Goal: Task Accomplishment & Management: Manage account settings

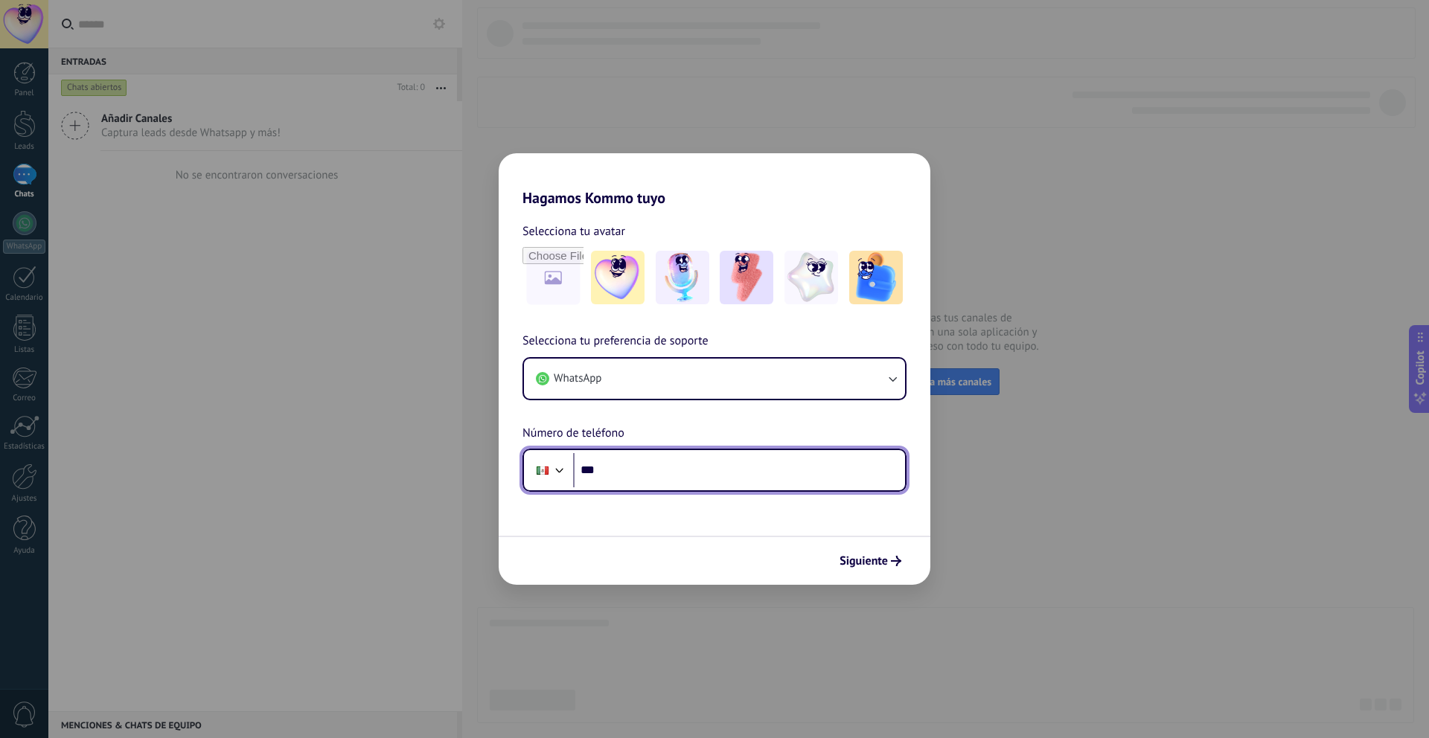
click at [643, 486] on input "***" at bounding box center [739, 470] width 332 height 34
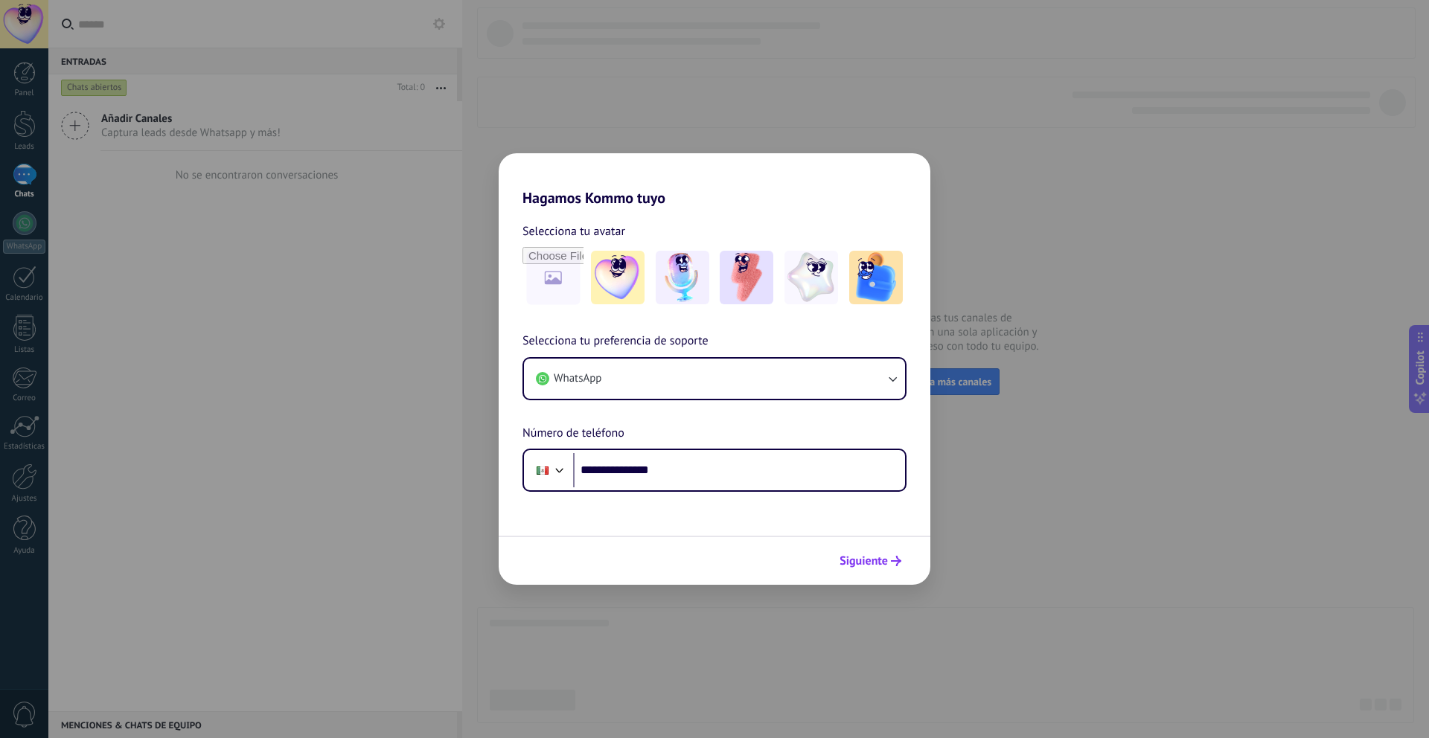
click at [863, 556] on span "Siguiente" at bounding box center [863, 561] width 48 height 10
click at [874, 558] on span "Siguiente" at bounding box center [863, 561] width 48 height 10
click at [608, 474] on input "**********" at bounding box center [739, 470] width 332 height 34
type input "**********"
click at [862, 569] on button "Siguiente" at bounding box center [870, 560] width 75 height 25
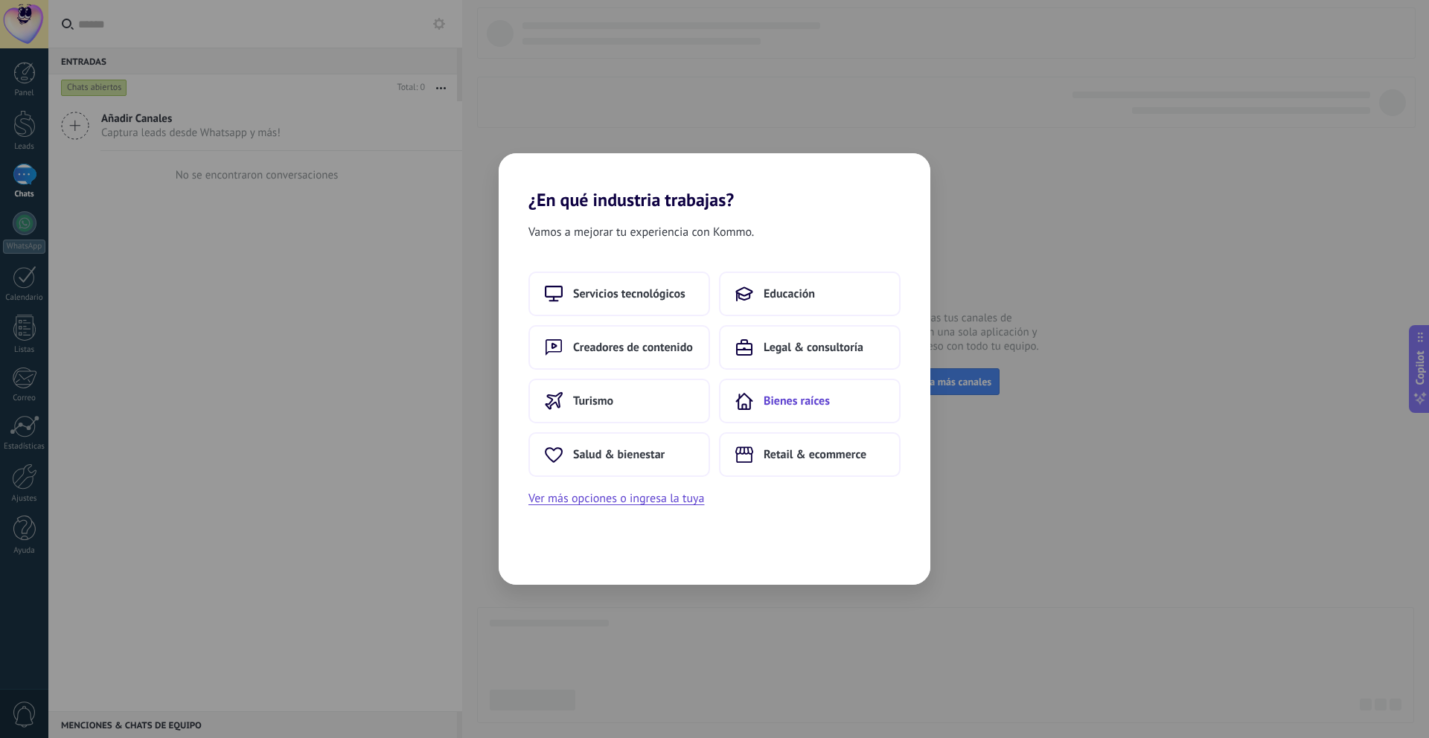
click at [741, 392] on icon at bounding box center [744, 401] width 18 height 18
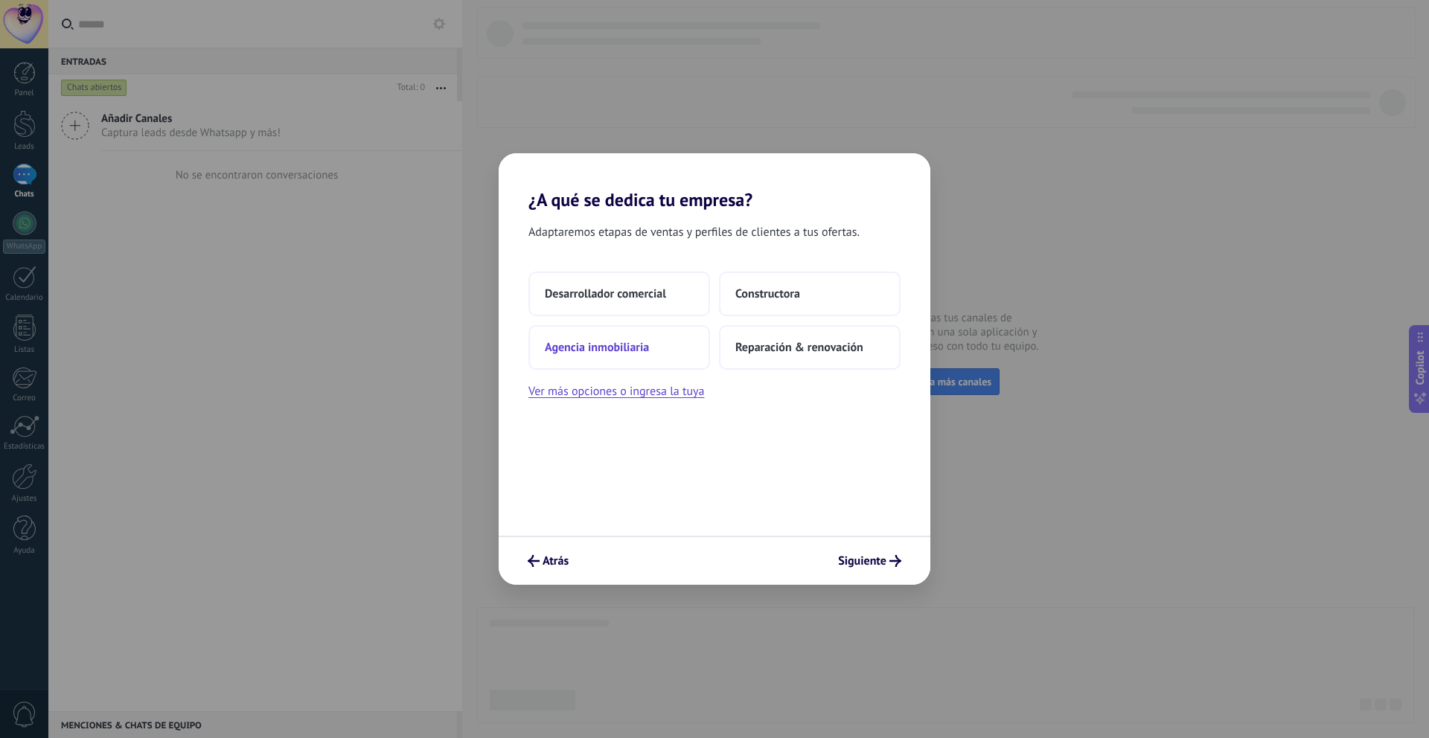
click at [668, 362] on button "Agencia inmobiliaria" at bounding box center [619, 347] width 182 height 45
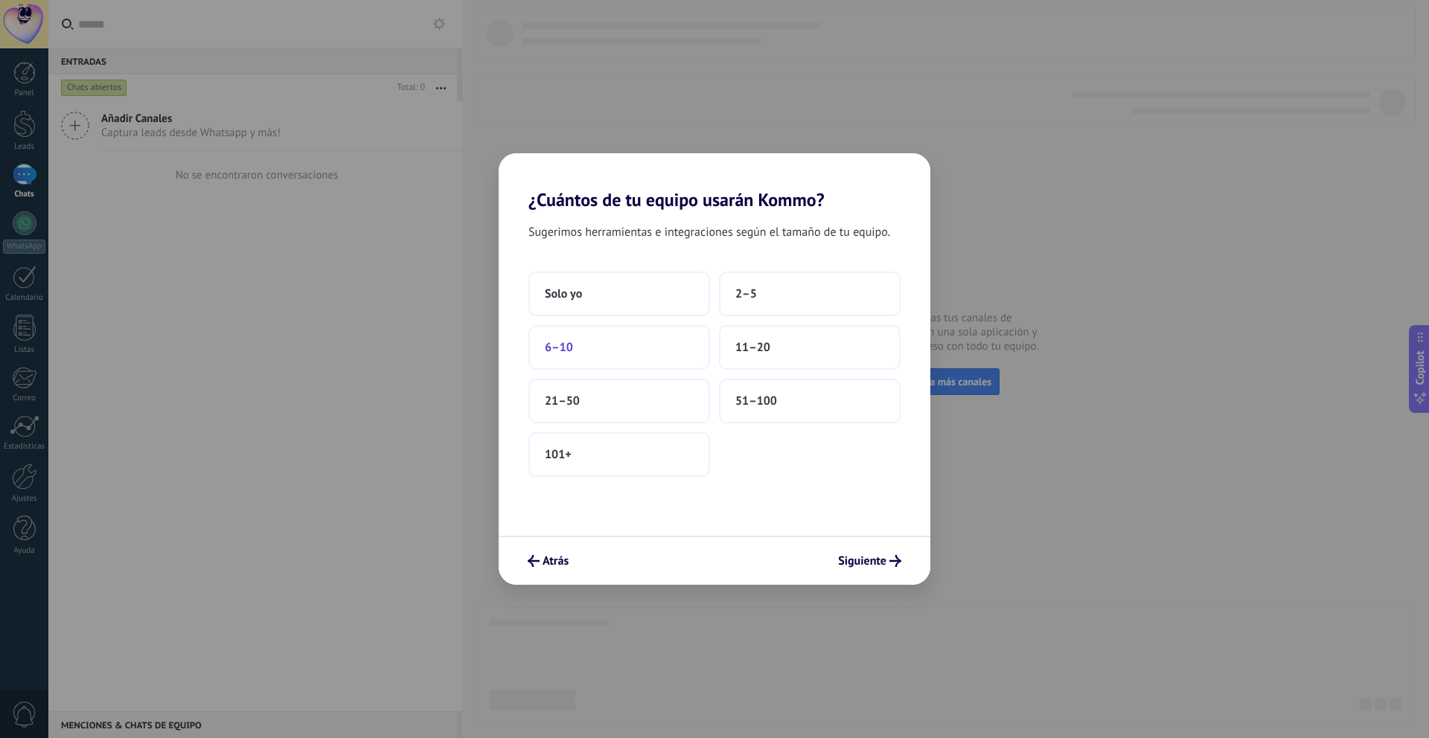
click at [578, 368] on button "6–10" at bounding box center [619, 347] width 182 height 45
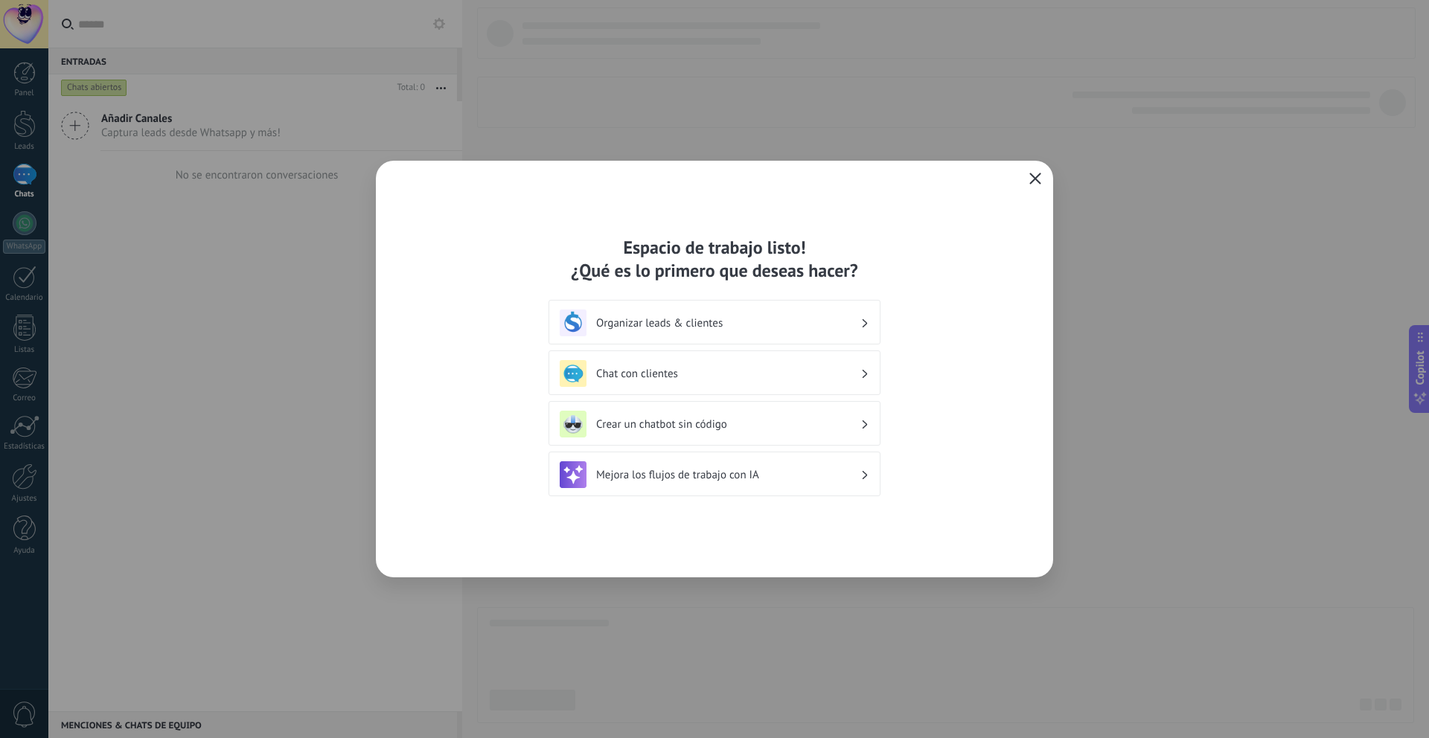
click at [1033, 185] on span "button" at bounding box center [1035, 179] width 12 height 13
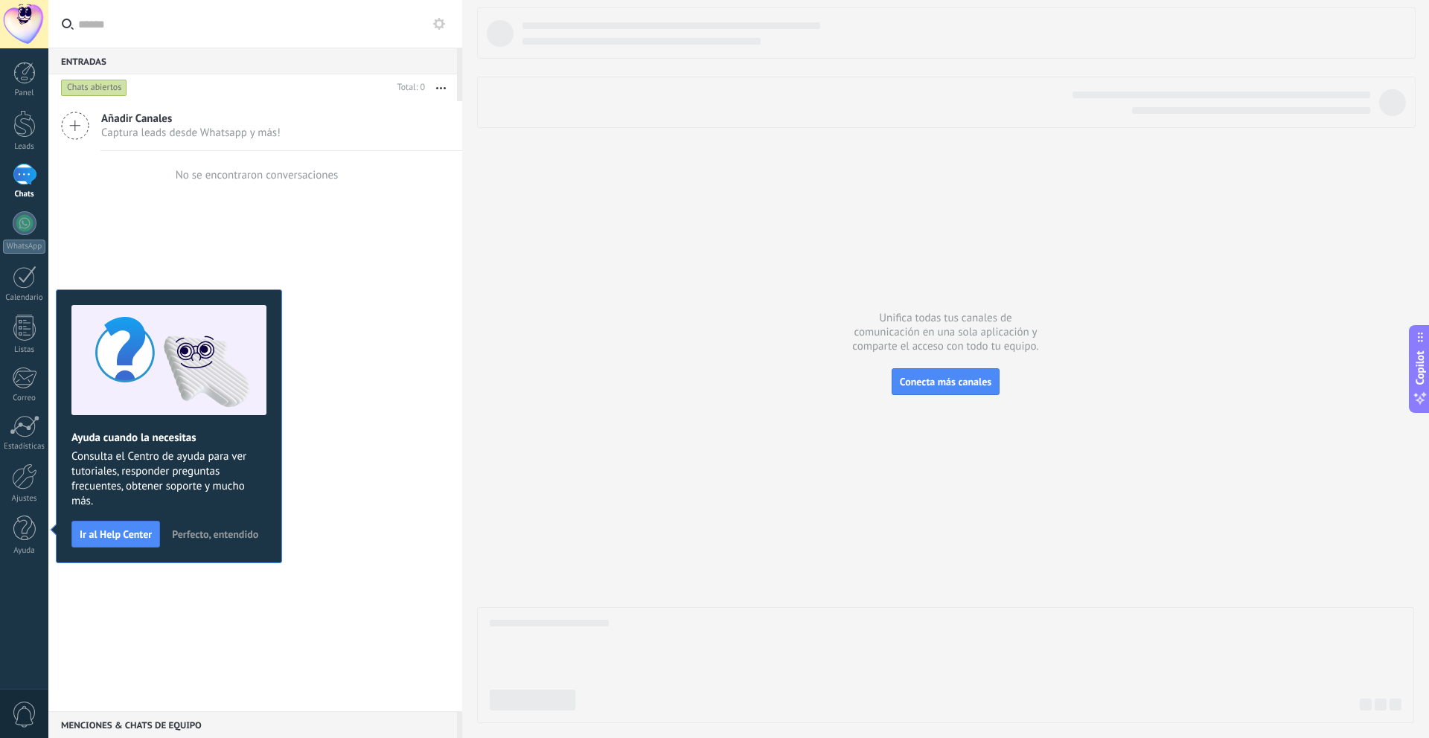
click at [160, 172] on div "No se encontraron conversaciones" at bounding box center [255, 175] width 414 height 48
click at [149, 127] on span "Captura leads desde Whatsapp y más!" at bounding box center [190, 133] width 179 height 14
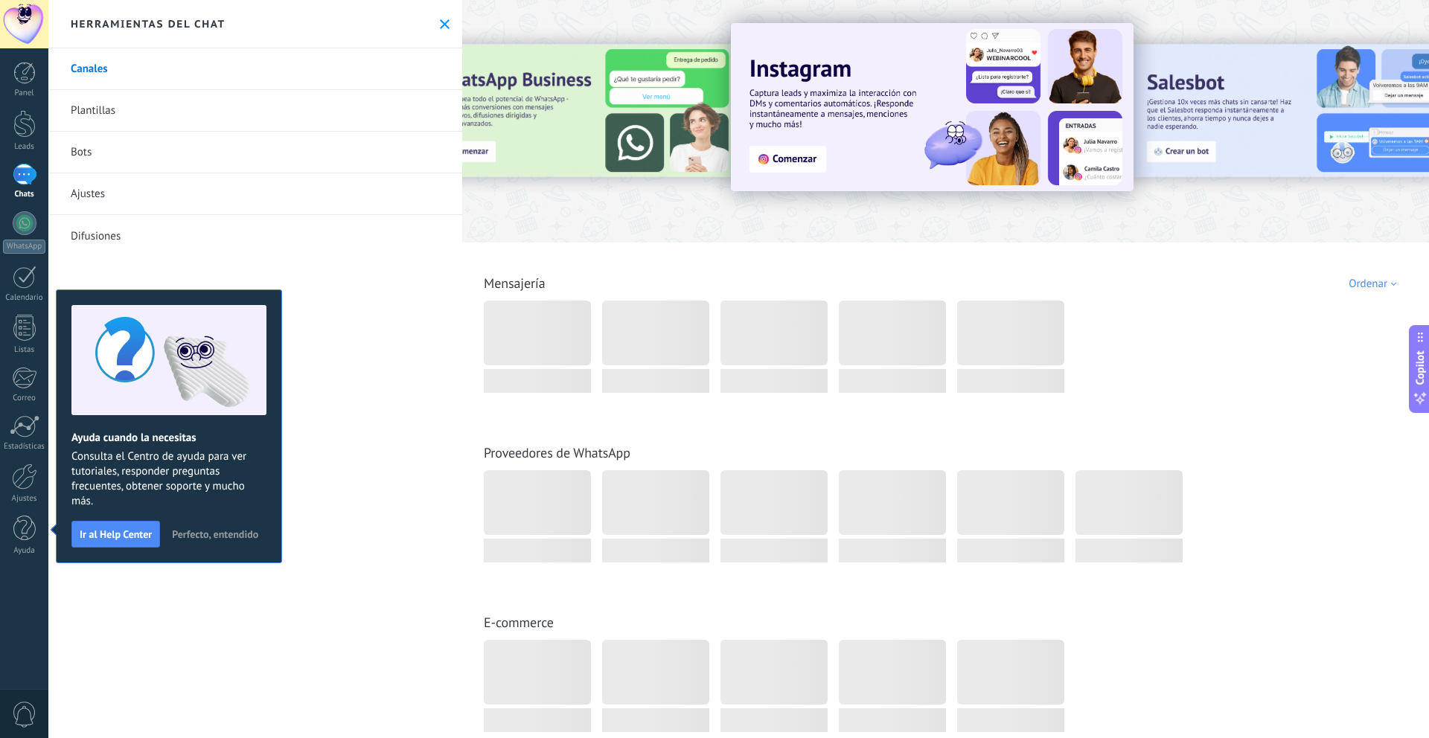
click at [440, 25] on icon at bounding box center [445, 24] width 10 height 10
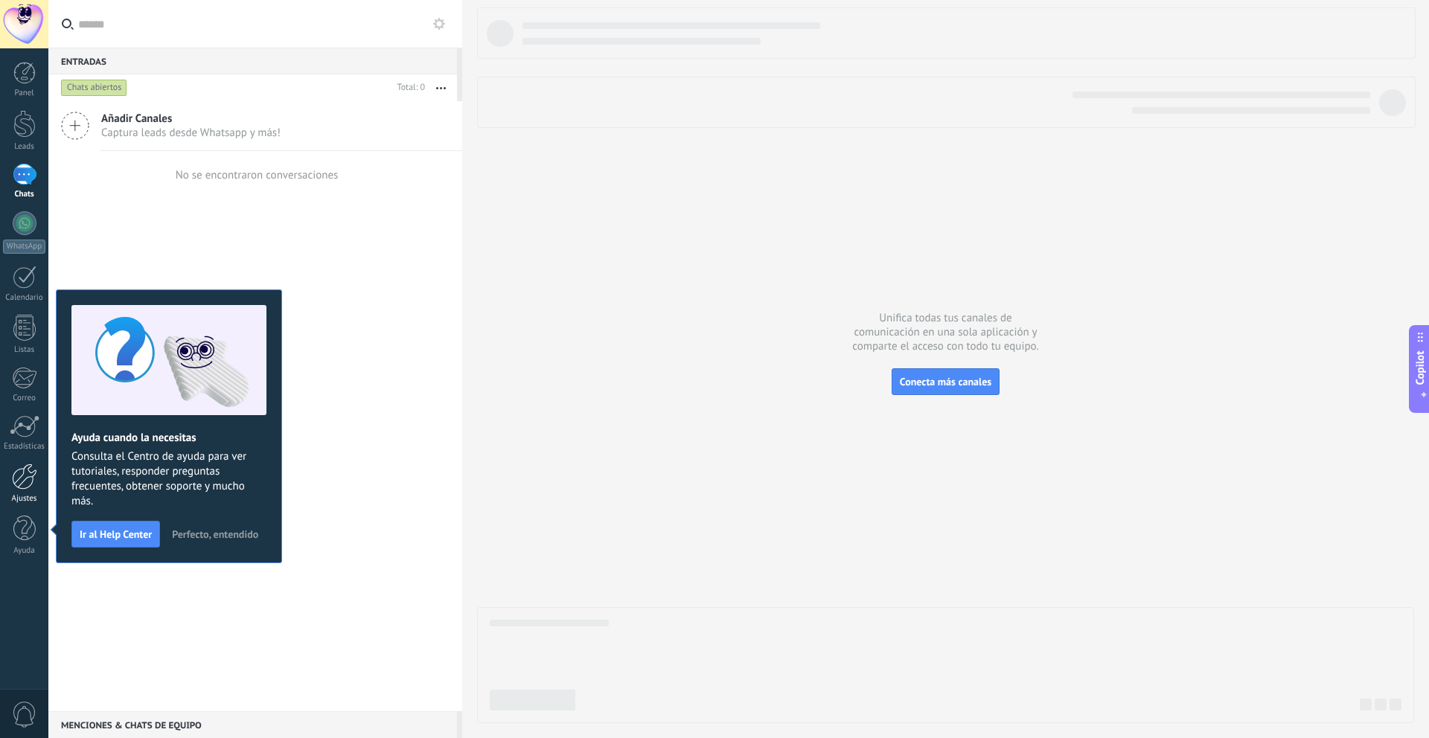
click at [22, 477] on div at bounding box center [24, 477] width 25 height 26
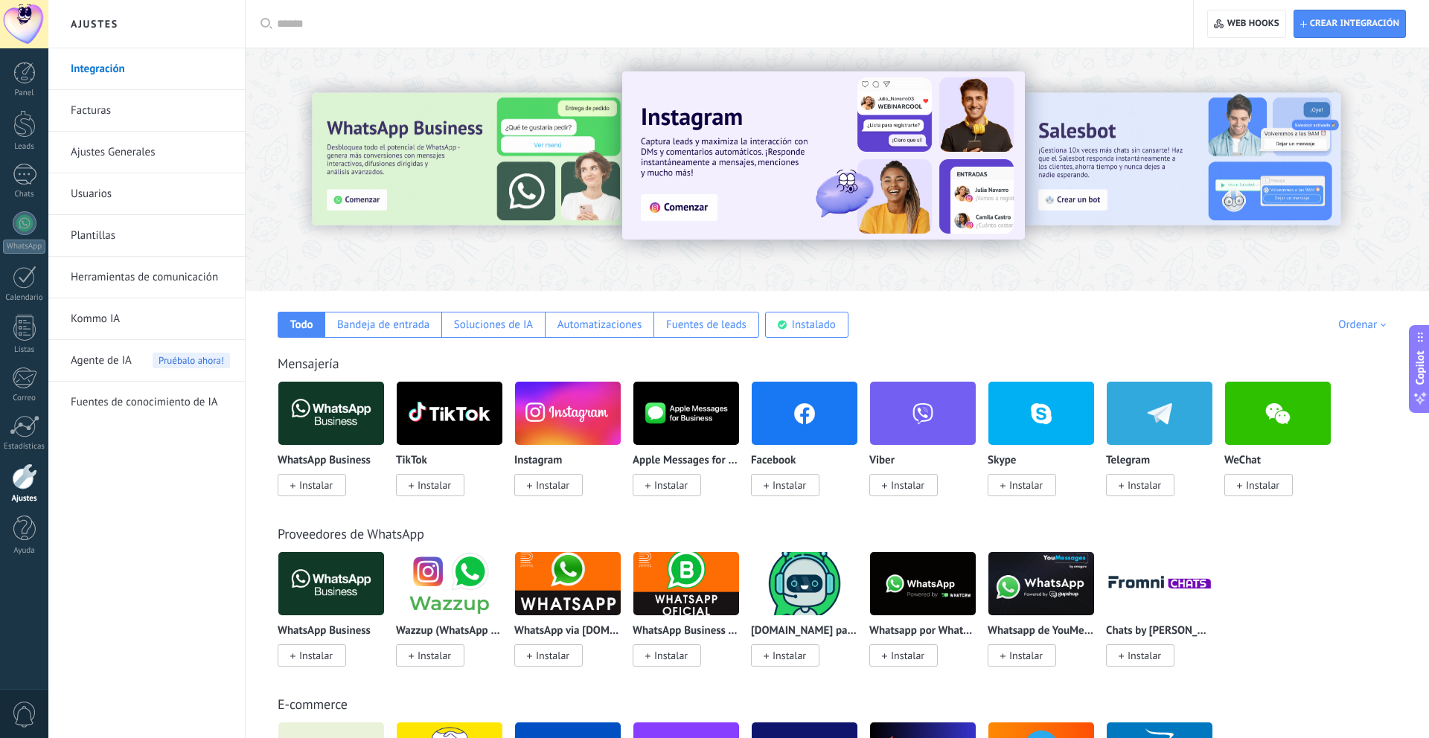
click at [303, 22] on input "text" at bounding box center [724, 24] width 895 height 16
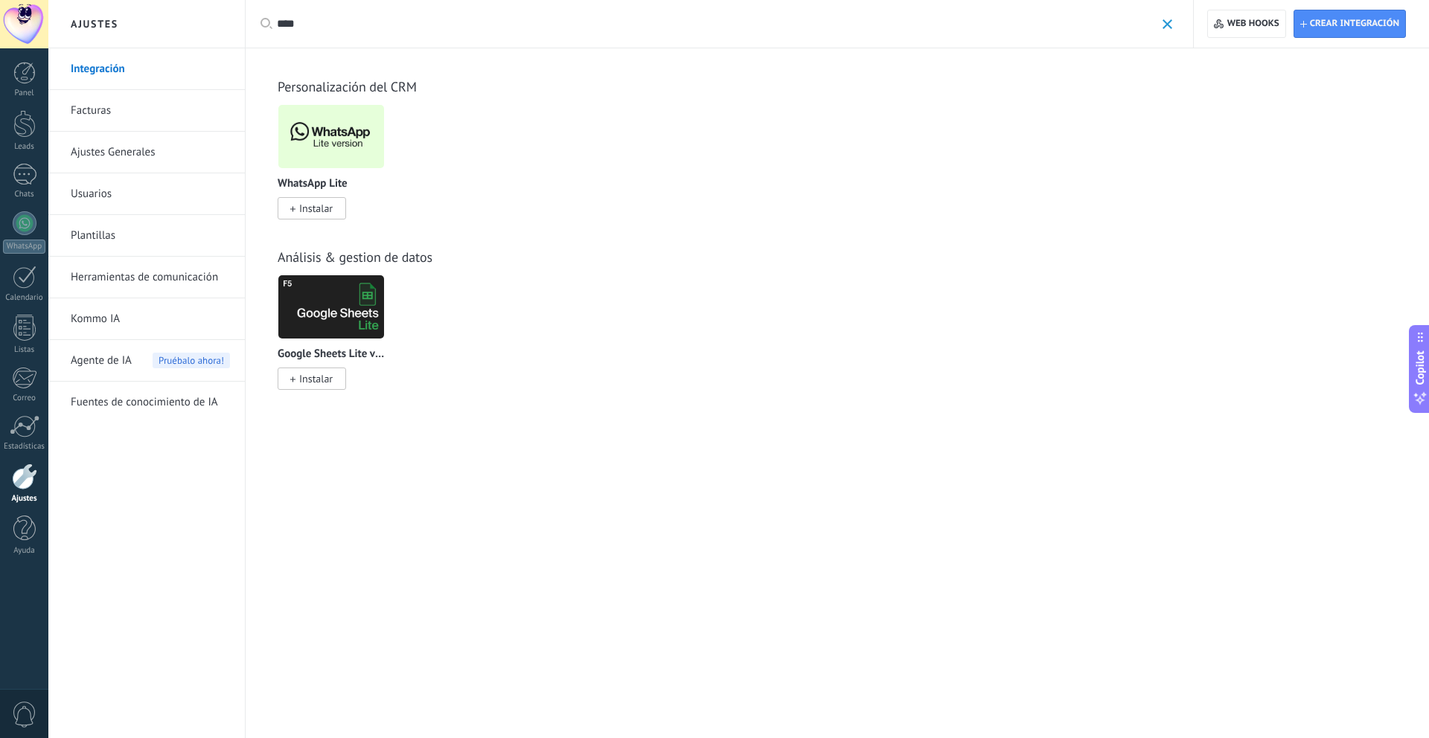
type input "****"
click at [307, 212] on span "Instalar" at bounding box center [315, 208] width 33 height 13
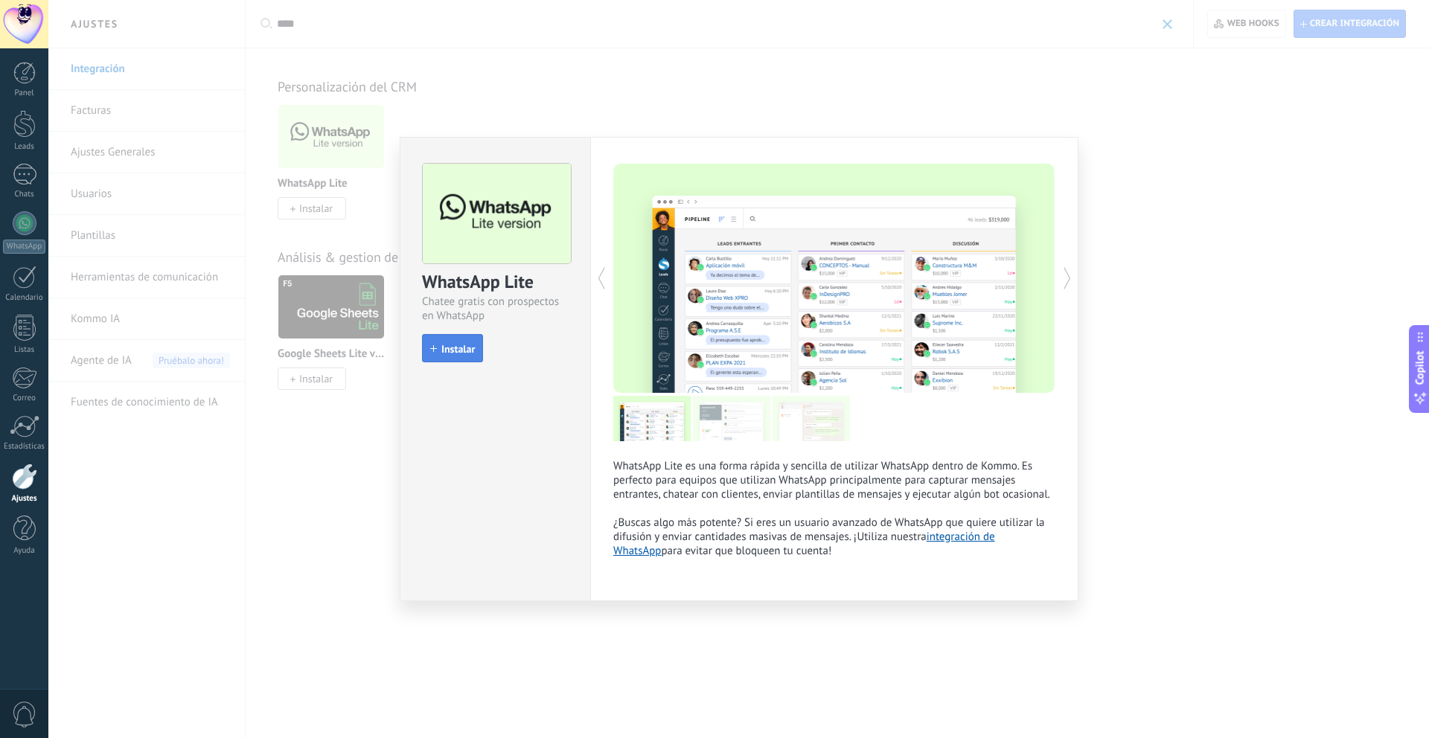
click at [459, 351] on span "Instalar" at bounding box center [457, 349] width 33 height 10
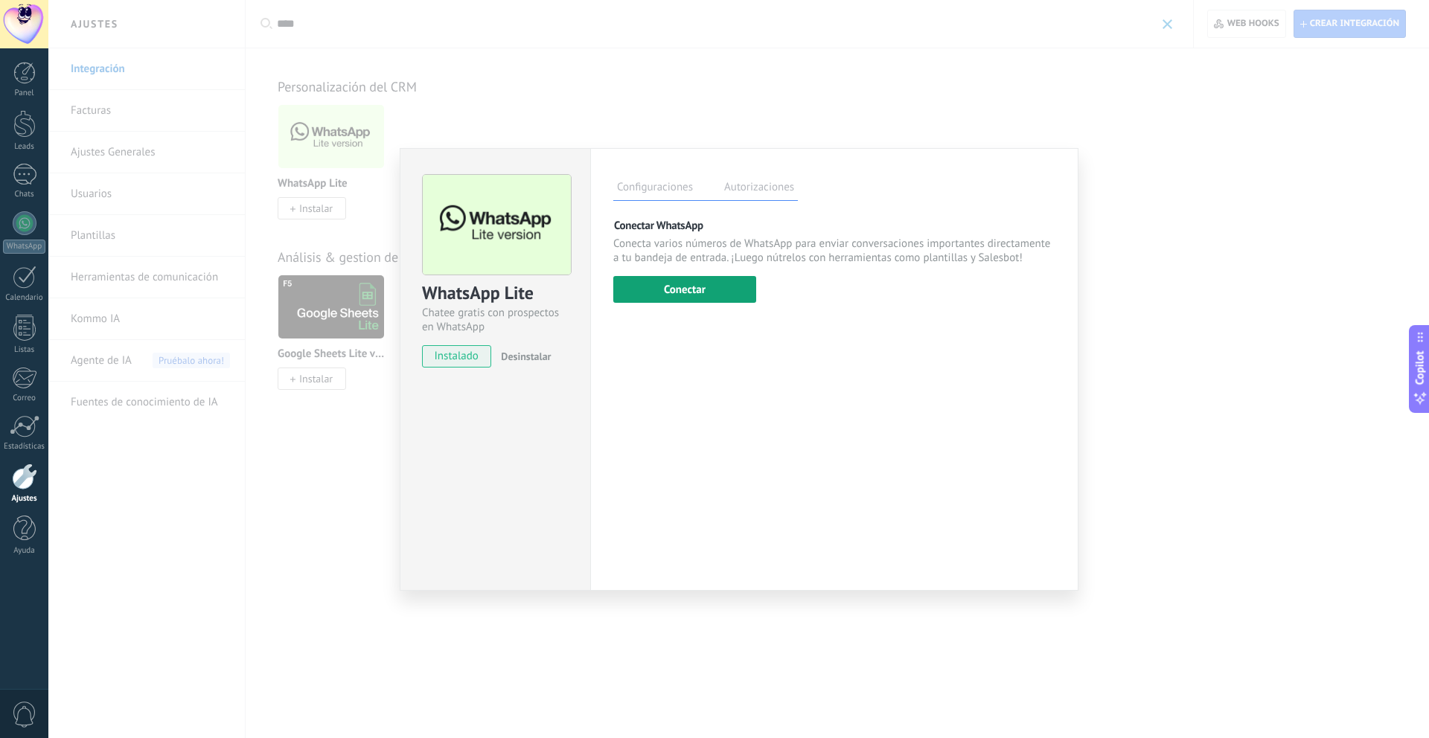
click at [691, 289] on button "Conectar" at bounding box center [684, 289] width 143 height 27
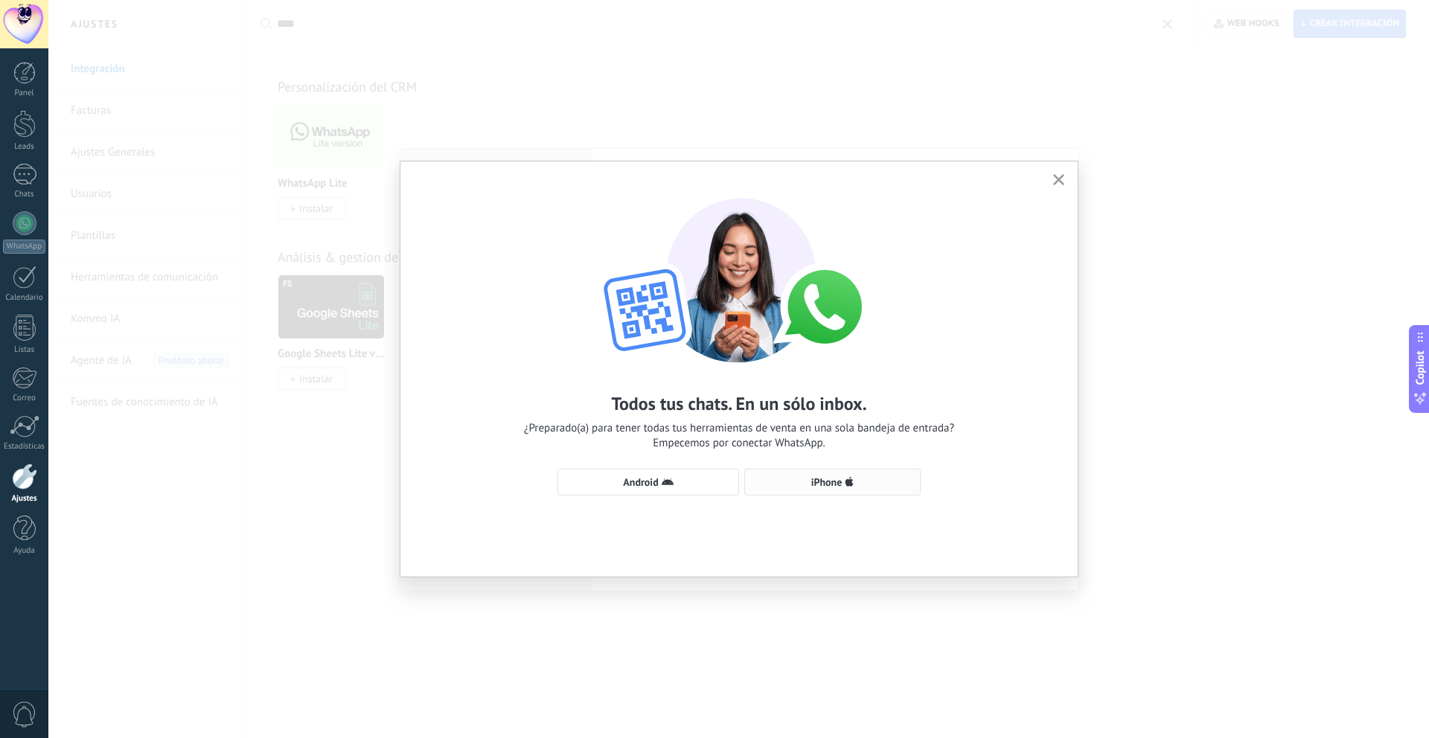
click at [851, 478] on icon "button" at bounding box center [849, 482] width 9 height 12
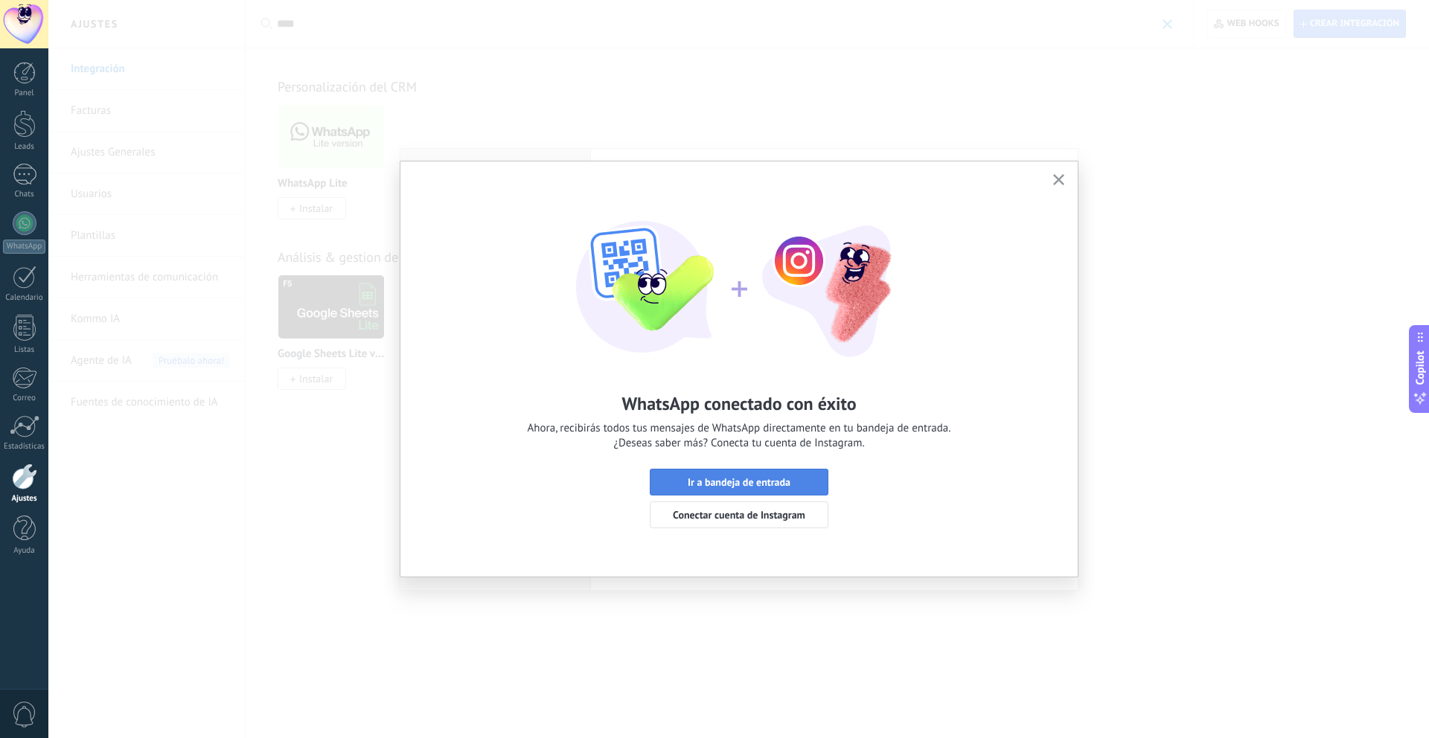
click at [807, 481] on span "Ir a bandeja de entrada" at bounding box center [739, 482] width 162 height 10
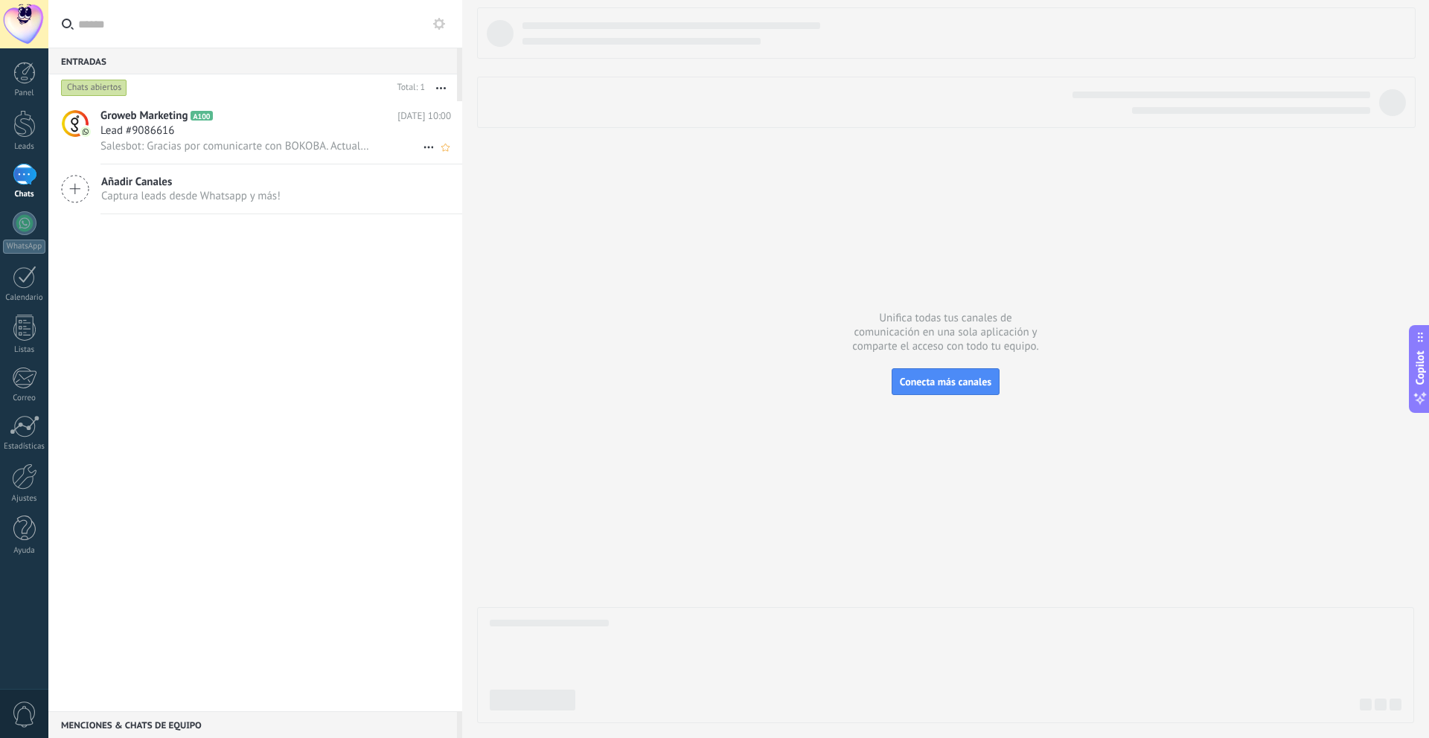
click at [330, 136] on div "Lead #9086616" at bounding box center [275, 131] width 351 height 15
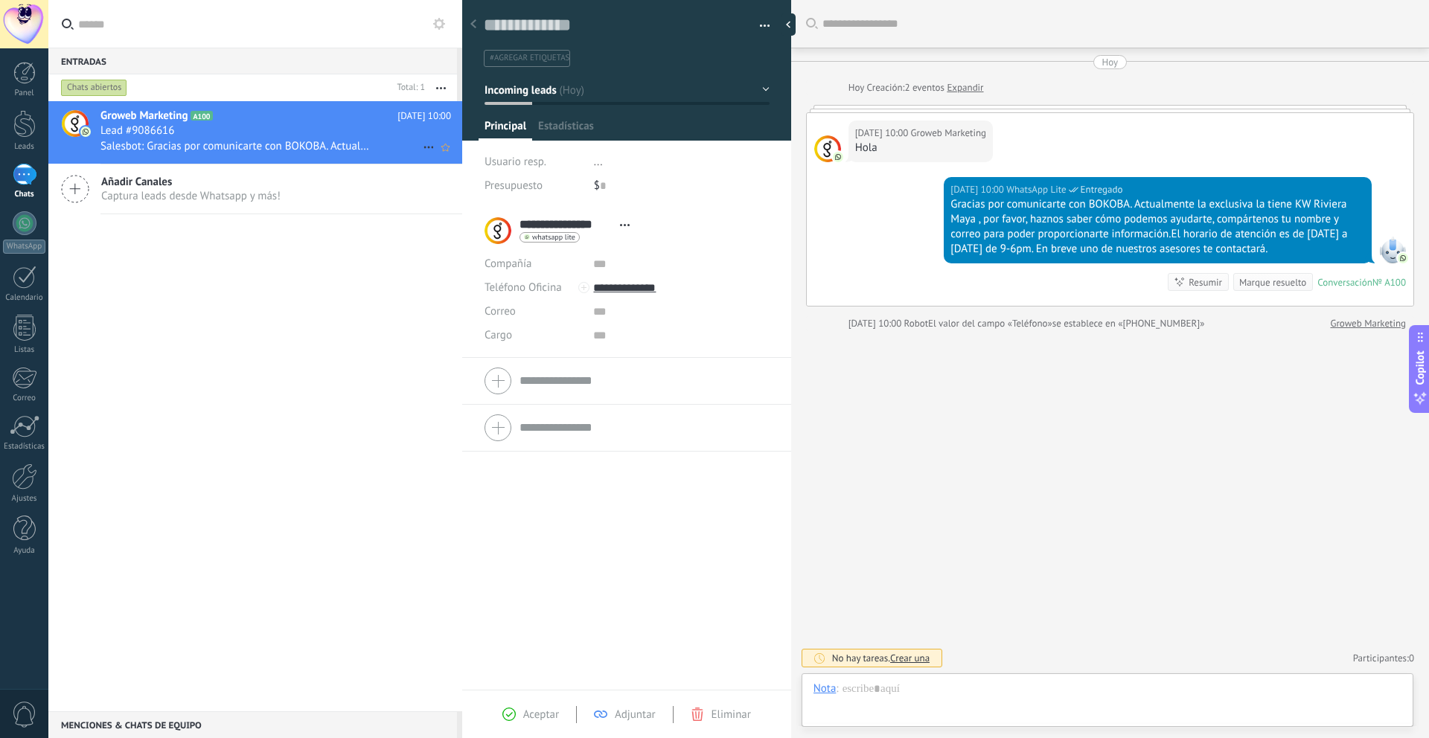
scroll to position [22, 0]
click at [761, 90] on button "Incoming leads" at bounding box center [626, 90] width 285 height 27
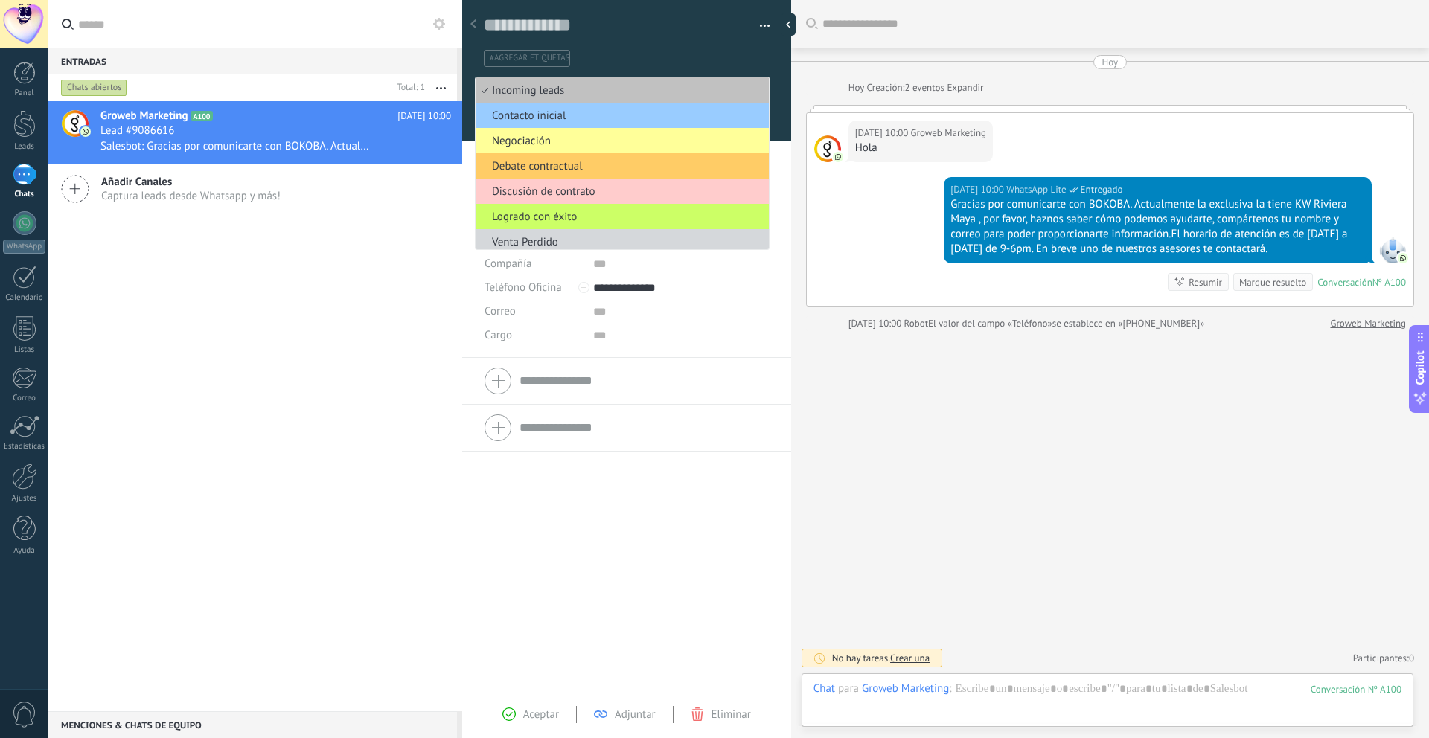
click at [770, 272] on li "**********" at bounding box center [626, 283] width 329 height 150
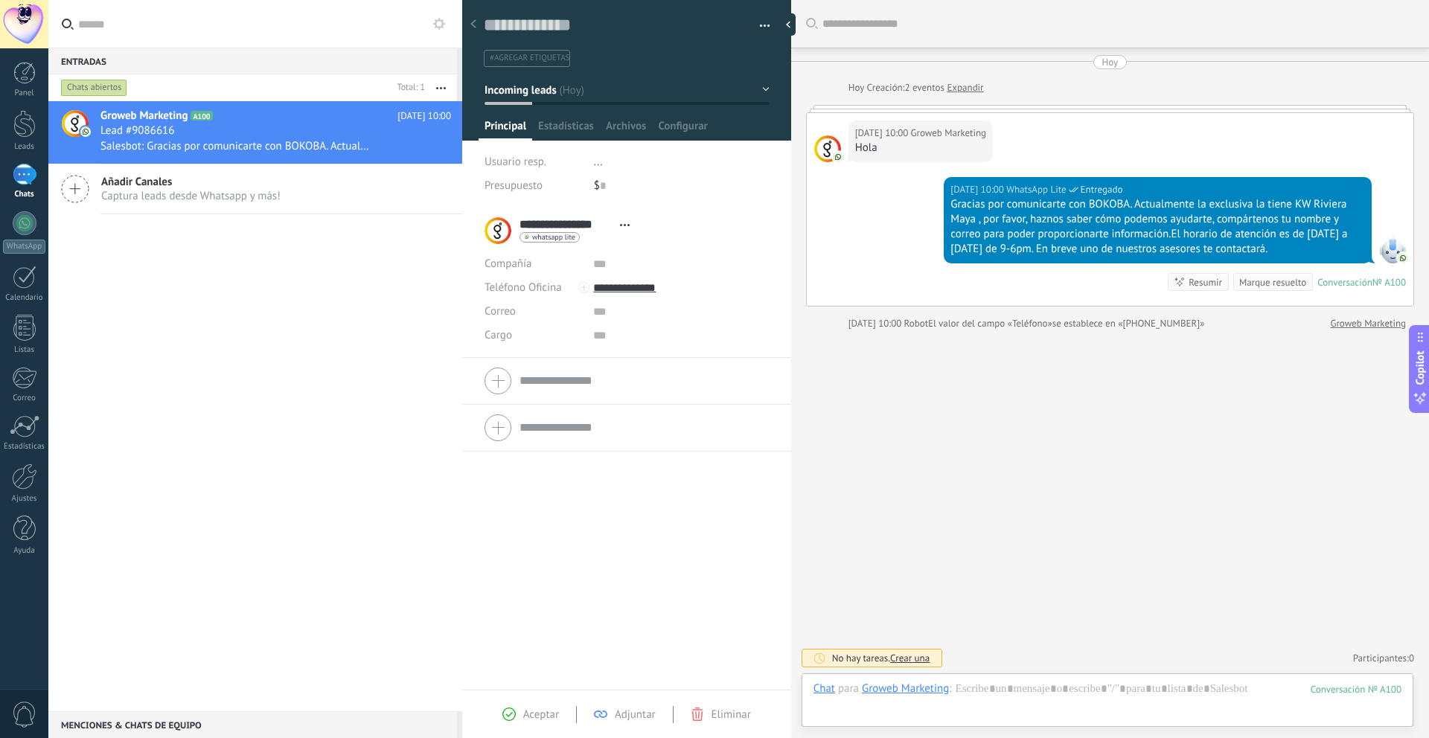
click at [770, 87] on div at bounding box center [627, 65] width 330 height 150
click at [761, 92] on button "Incoming leads" at bounding box center [626, 90] width 285 height 27
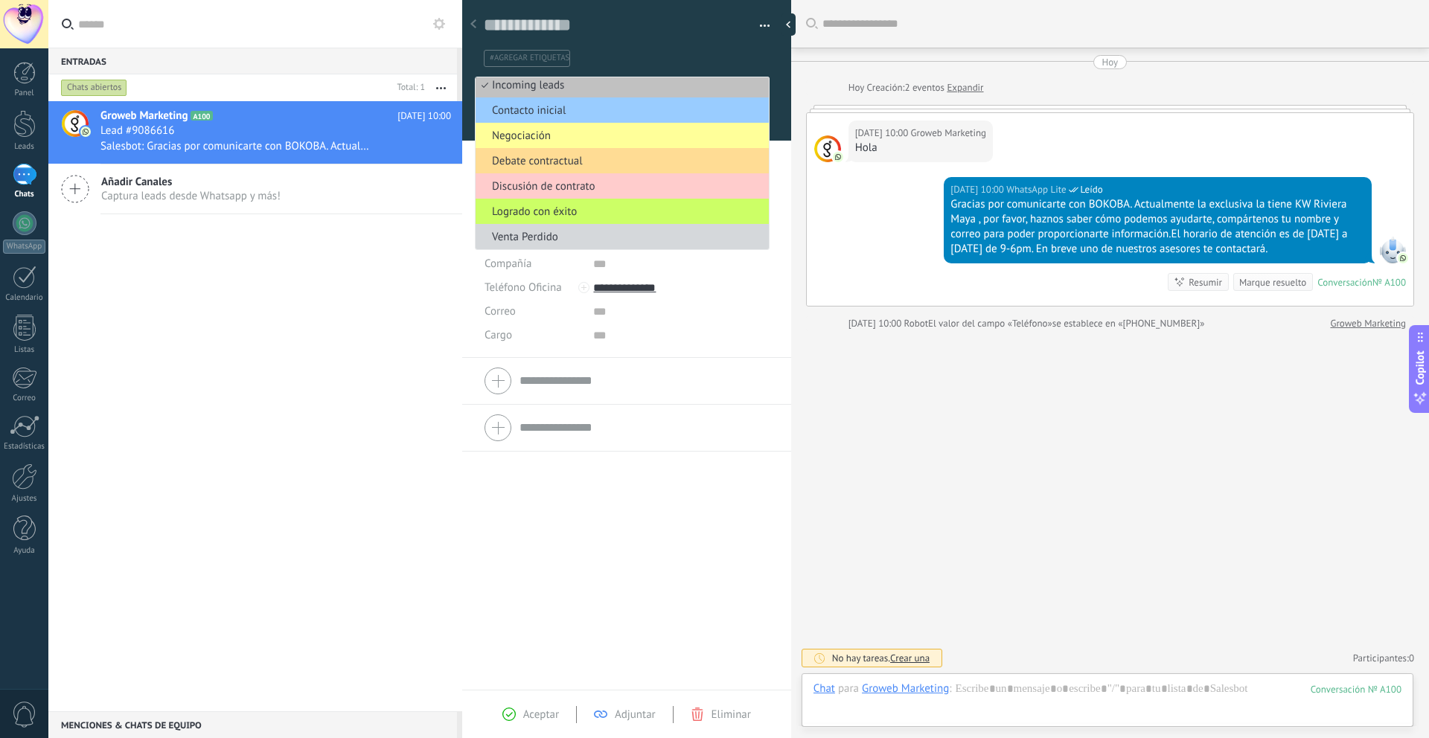
scroll to position [0, 0]
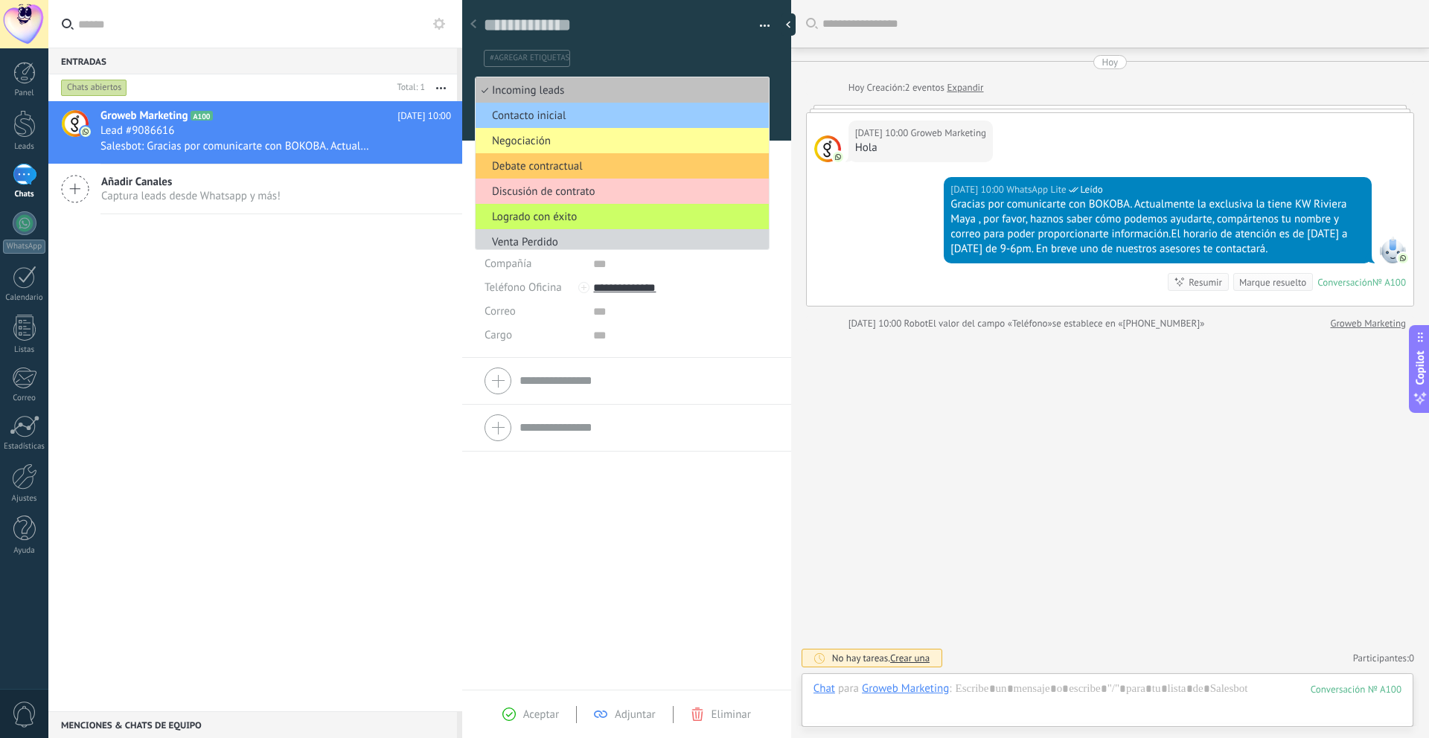
click at [823, 416] on div "Buscar Carga más [DATE] [DATE] Creación: 2 eventos Expandir [DATE] 10:00 Groweb…" at bounding box center [1110, 369] width 638 height 738
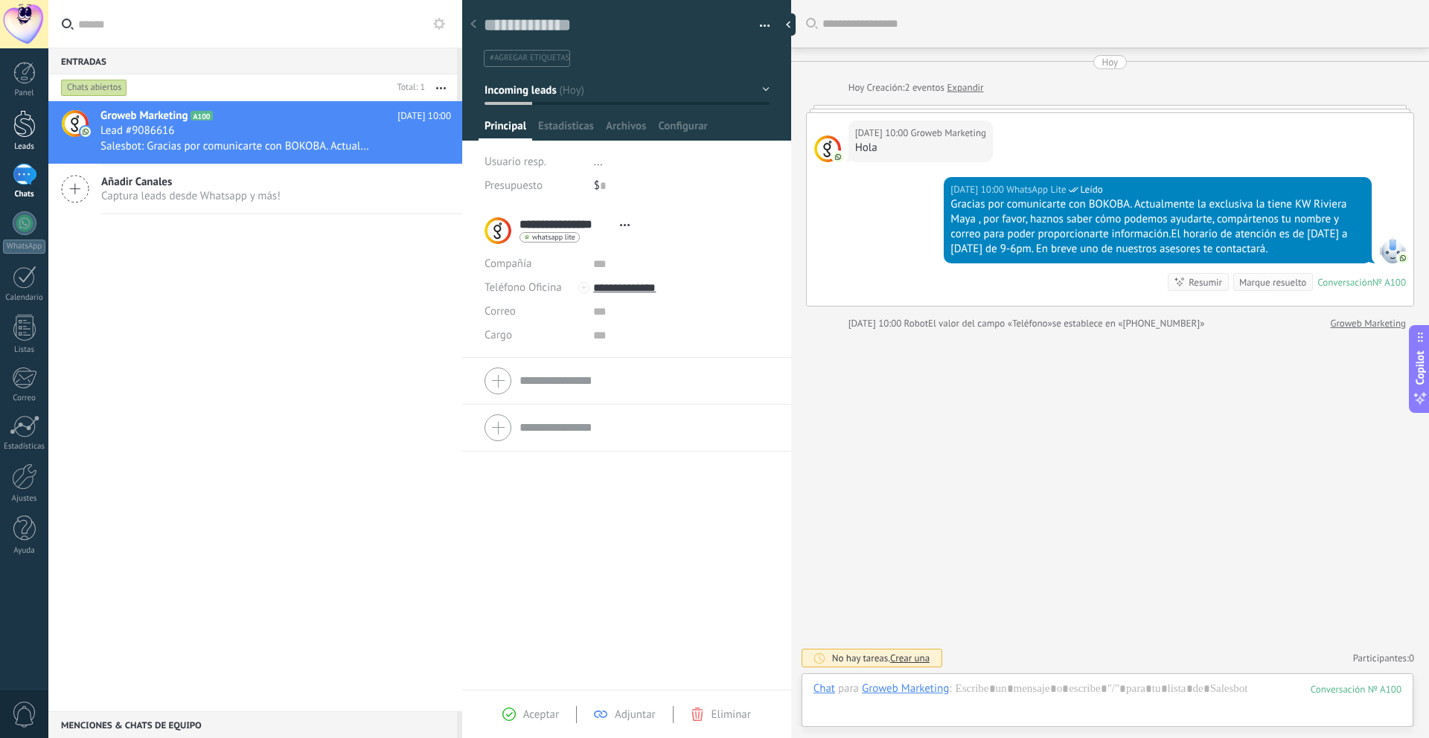
click at [33, 134] on div at bounding box center [24, 124] width 22 height 28
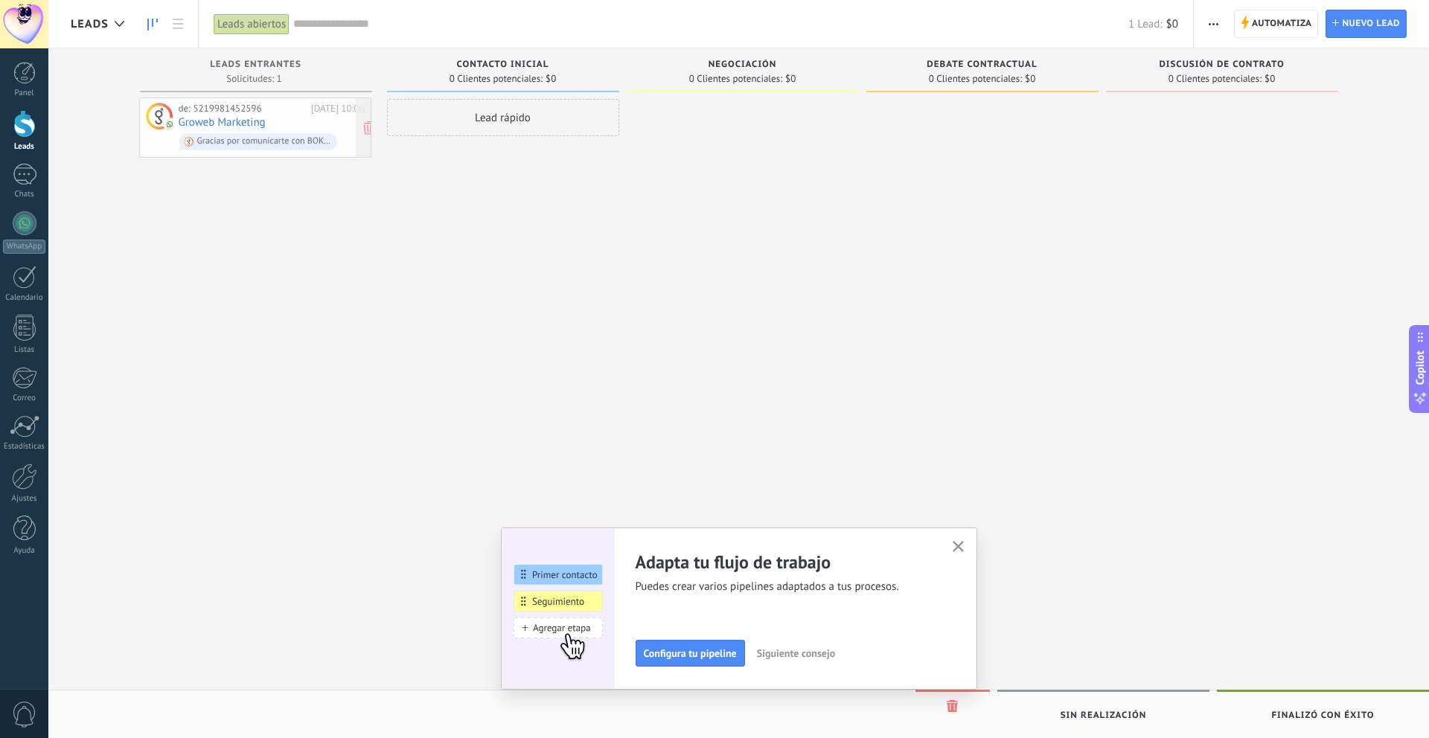
drag, startPoint x: 296, startPoint y: 122, endPoint x: 292, endPoint y: 129, distance: 7.7
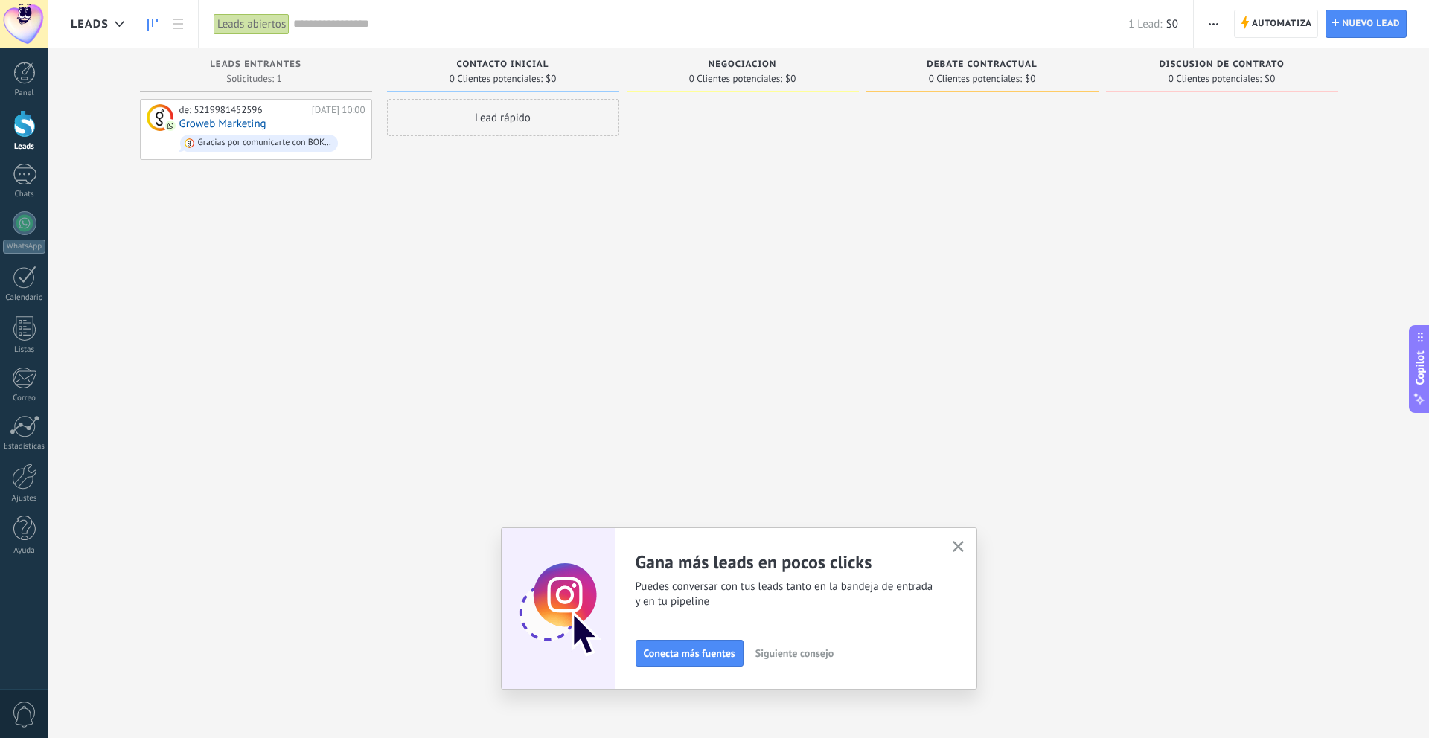
click at [956, 549] on use "button" at bounding box center [958, 546] width 11 height 11
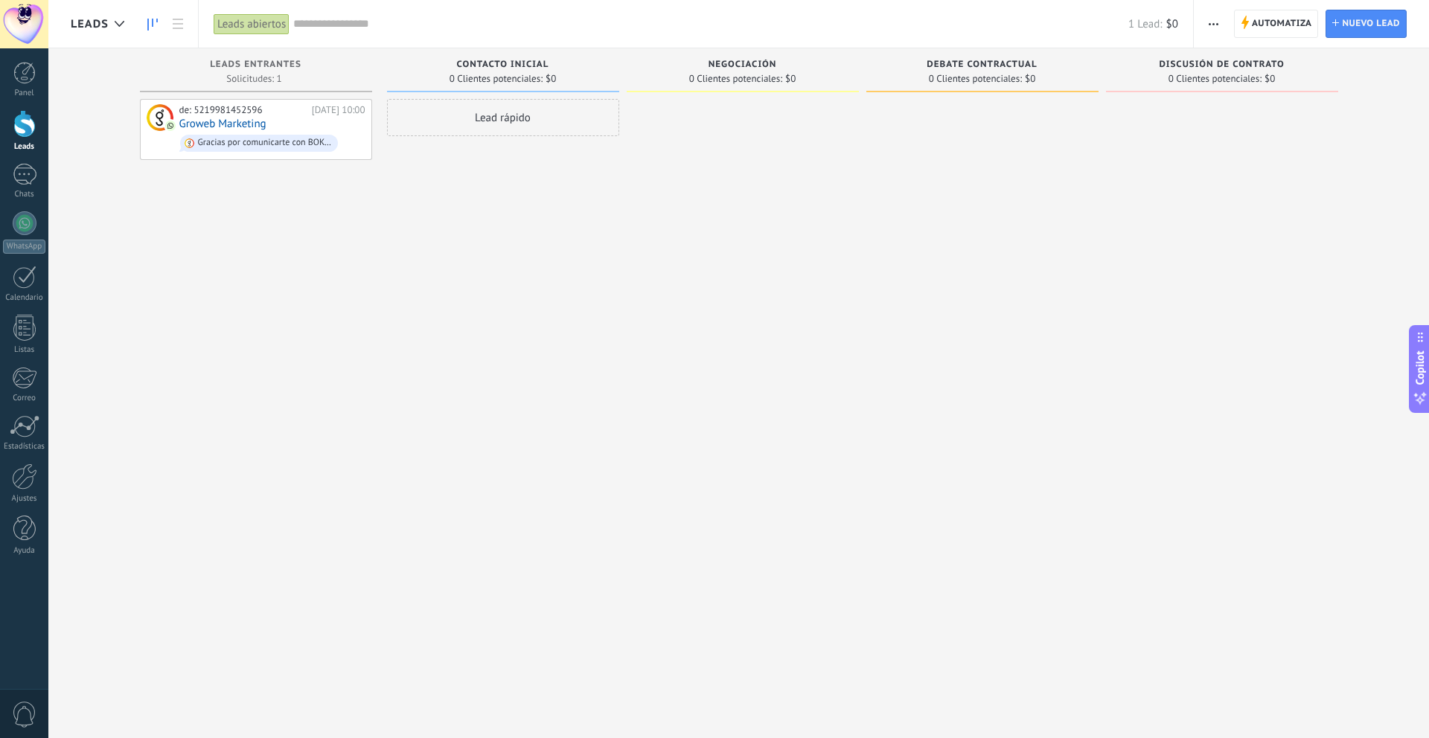
click at [508, 67] on span "Contacto inicial" at bounding box center [503, 65] width 92 height 10
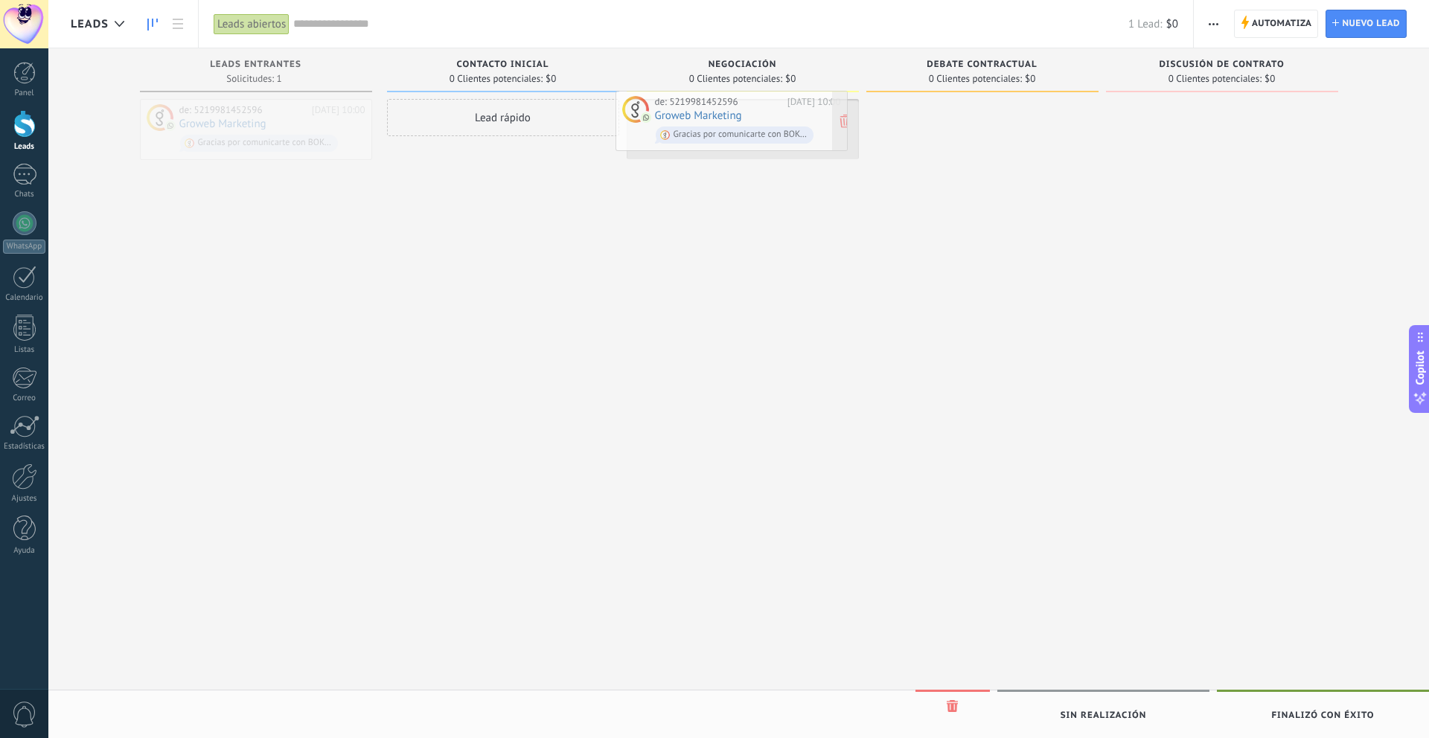
drag, startPoint x: 260, startPoint y: 112, endPoint x: 736, endPoint y: 104, distance: 475.6
drag, startPoint x: 734, startPoint y: 115, endPoint x: 257, endPoint y: 105, distance: 476.4
drag, startPoint x: 767, startPoint y: 138, endPoint x: 254, endPoint y: 124, distance: 512.9
drag, startPoint x: 705, startPoint y: 126, endPoint x: 189, endPoint y: 135, distance: 516.6
drag, startPoint x: 708, startPoint y: 144, endPoint x: 193, endPoint y: 143, distance: 515.0
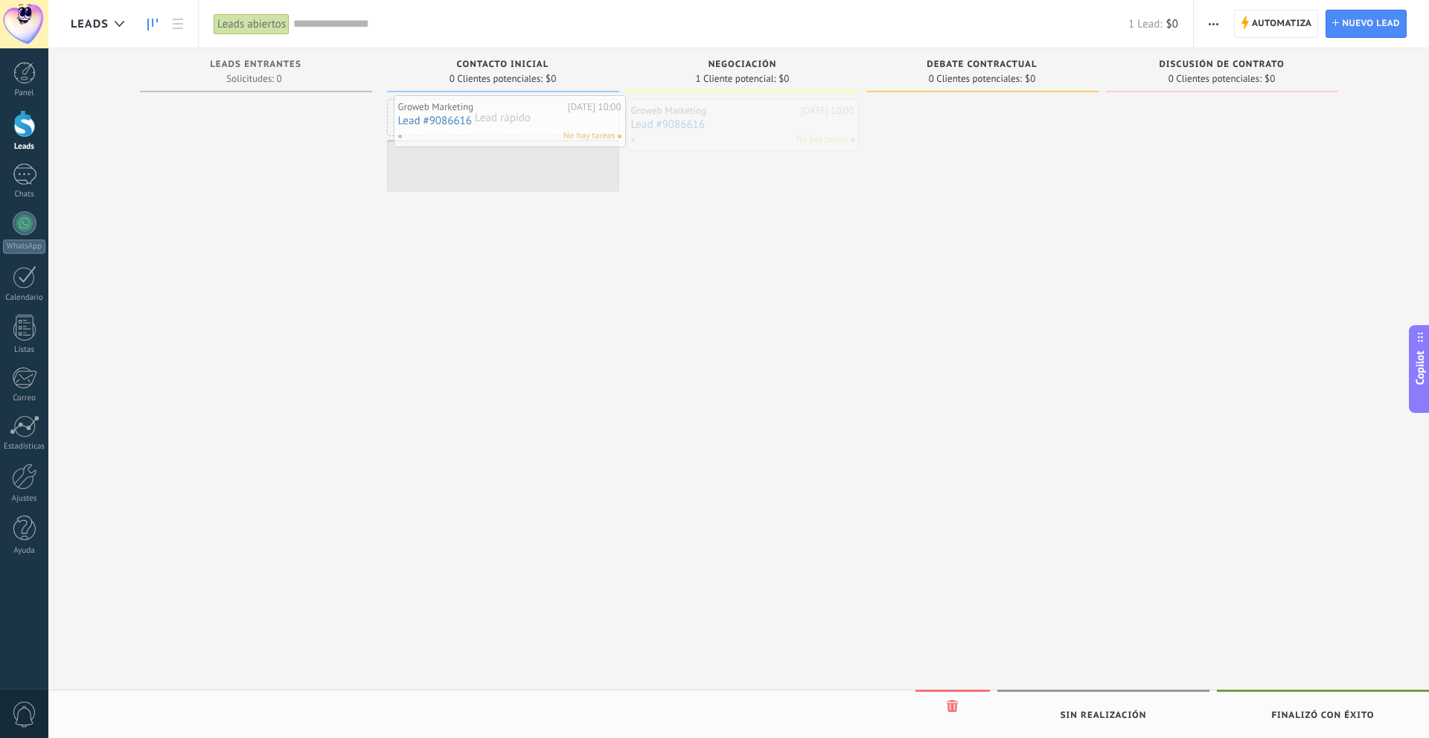
drag, startPoint x: 714, startPoint y: 136, endPoint x: 480, endPoint y: 131, distance: 233.7
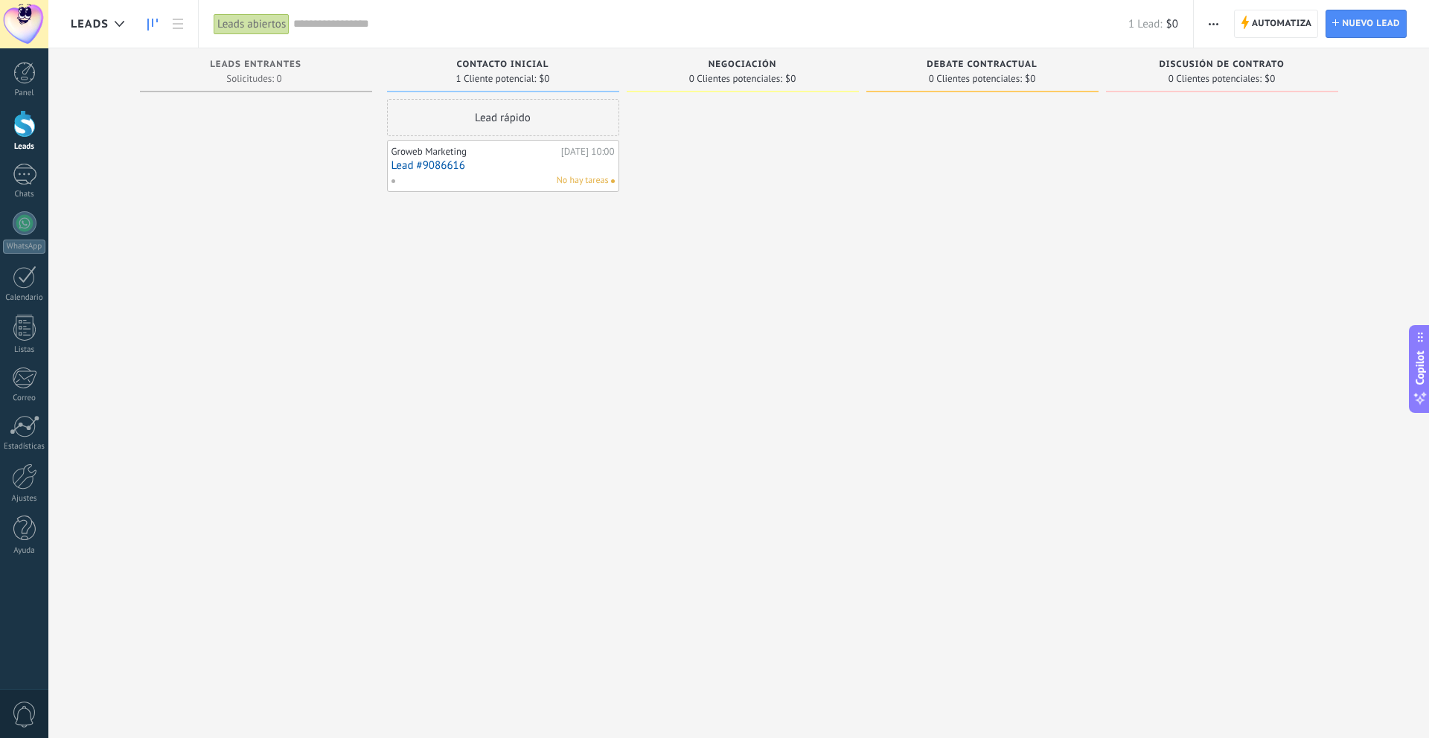
click at [808, 167] on div at bounding box center [743, 371] width 232 height 544
click at [483, 174] on div "No hay tareas" at bounding box center [500, 180] width 218 height 13
click at [452, 167] on link "Lead #9086616" at bounding box center [502, 165] width 223 height 13
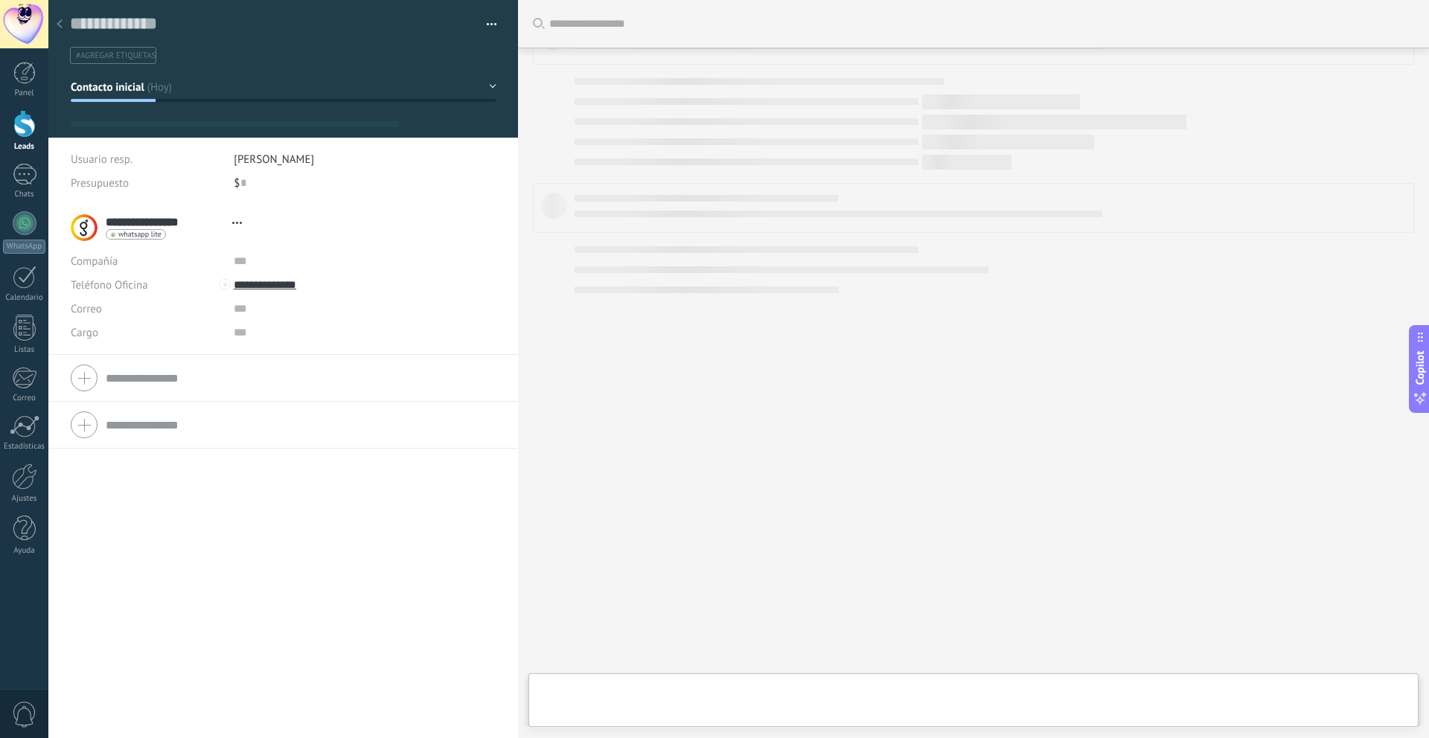
type textarea "**********"
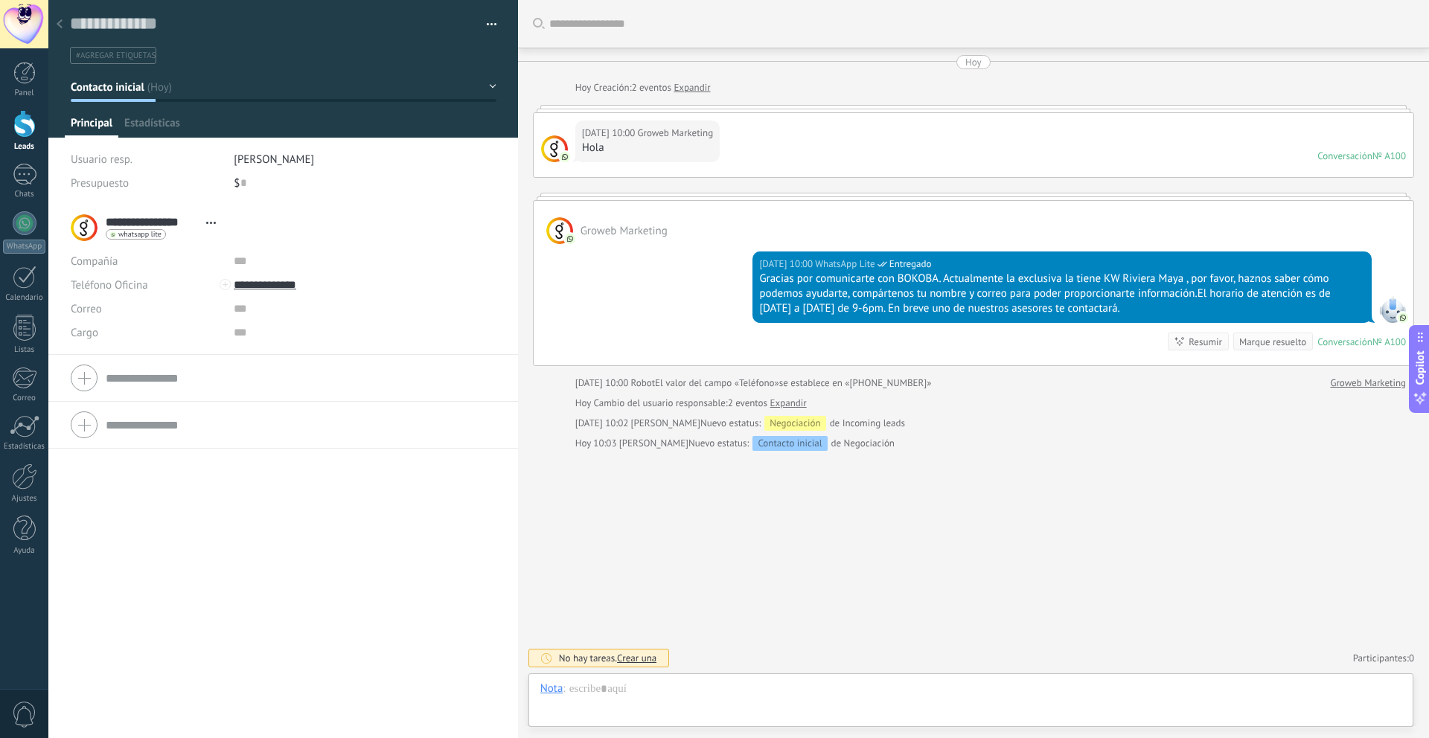
scroll to position [22, 0]
click at [278, 156] on span "[PERSON_NAME]" at bounding box center [274, 160] width 80 height 14
click at [277, 159] on span "[PERSON_NAME]" at bounding box center [274, 160] width 80 height 14
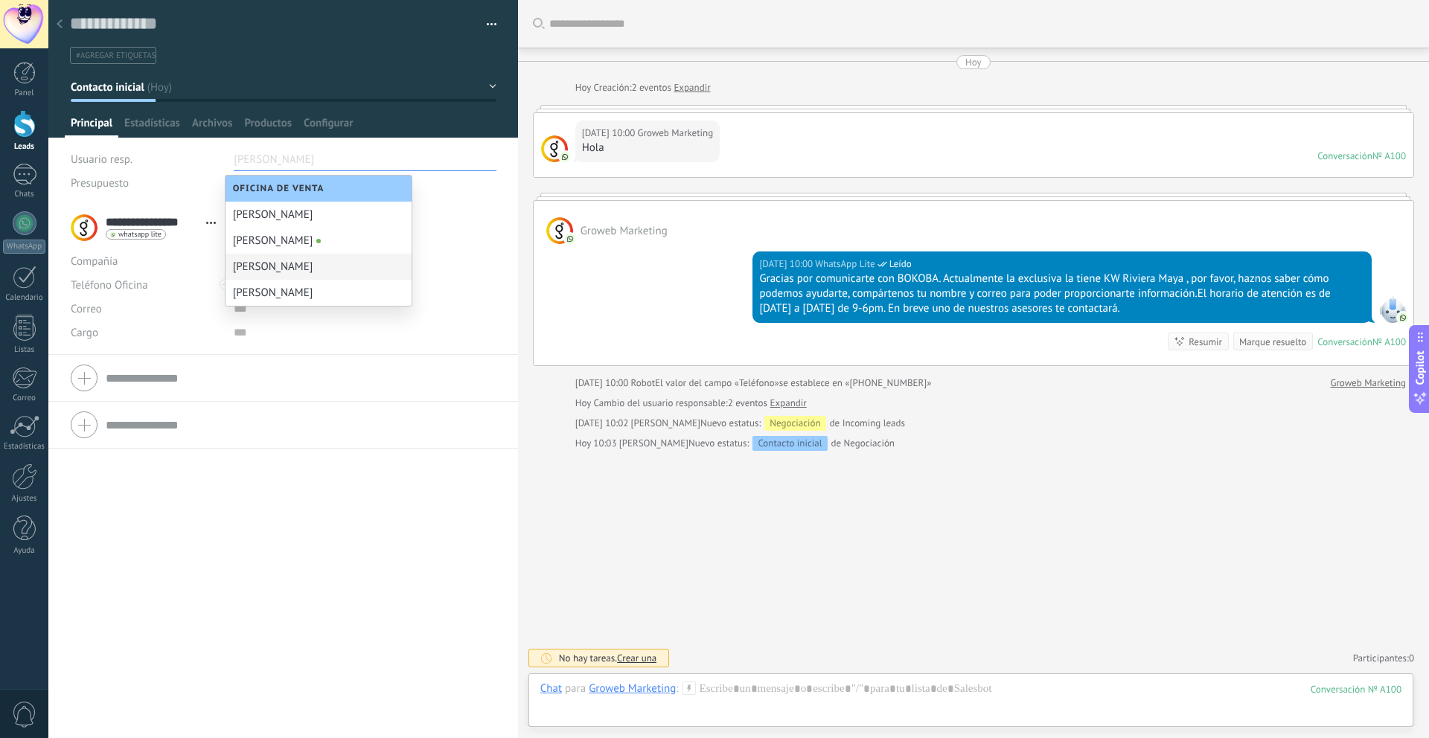
scroll to position [0, 0]
click at [288, 284] on div "Karina Garate" at bounding box center [318, 293] width 186 height 26
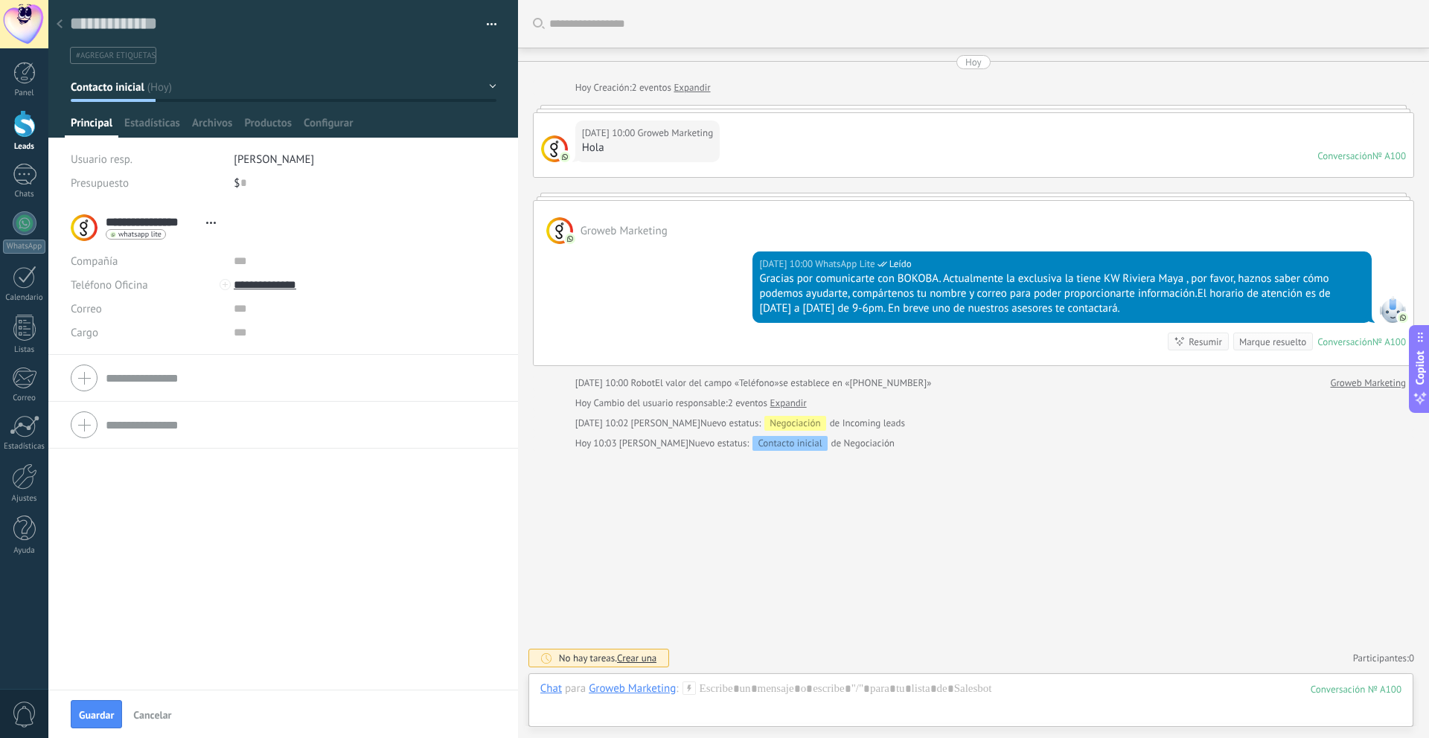
click at [269, 159] on span "Karina Garate" at bounding box center [274, 160] width 80 height 14
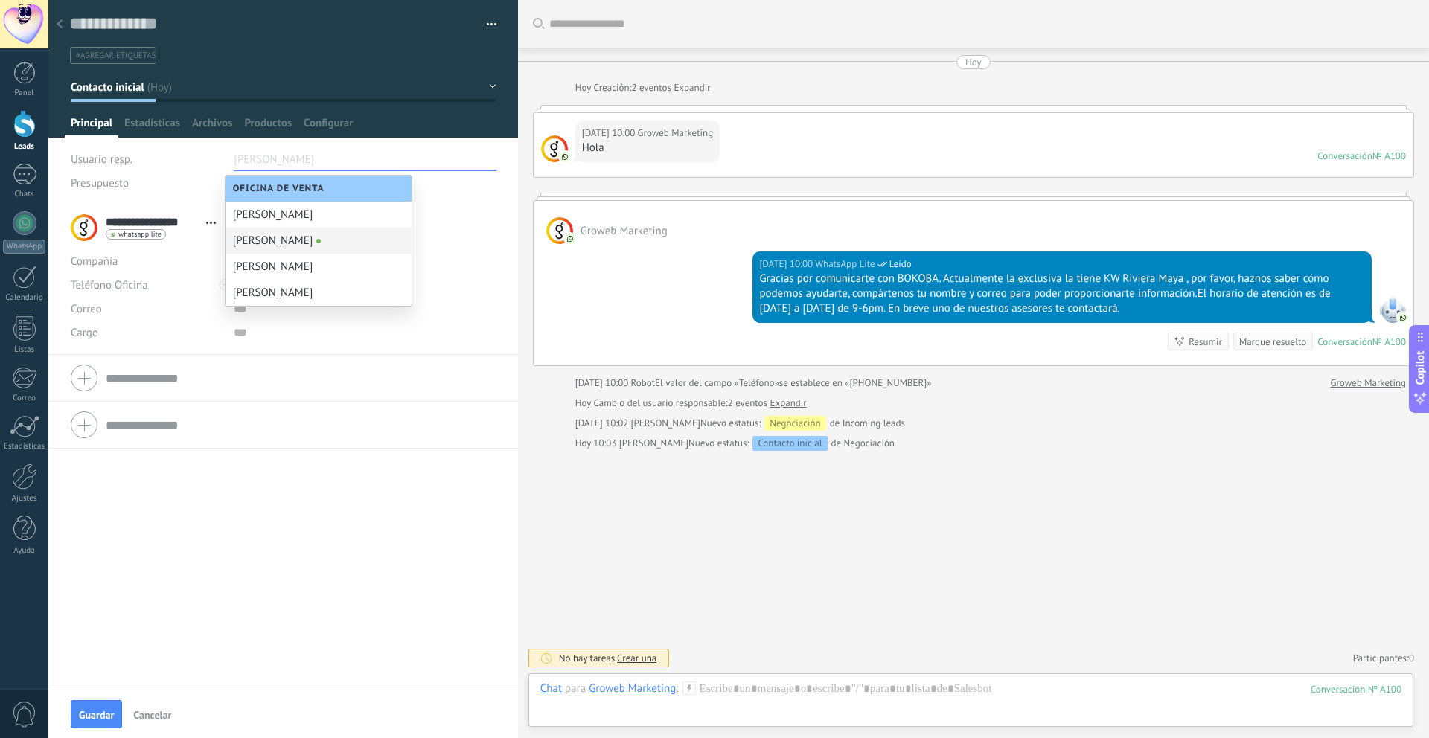
click at [260, 240] on div "[PERSON_NAME]" at bounding box center [318, 241] width 186 height 26
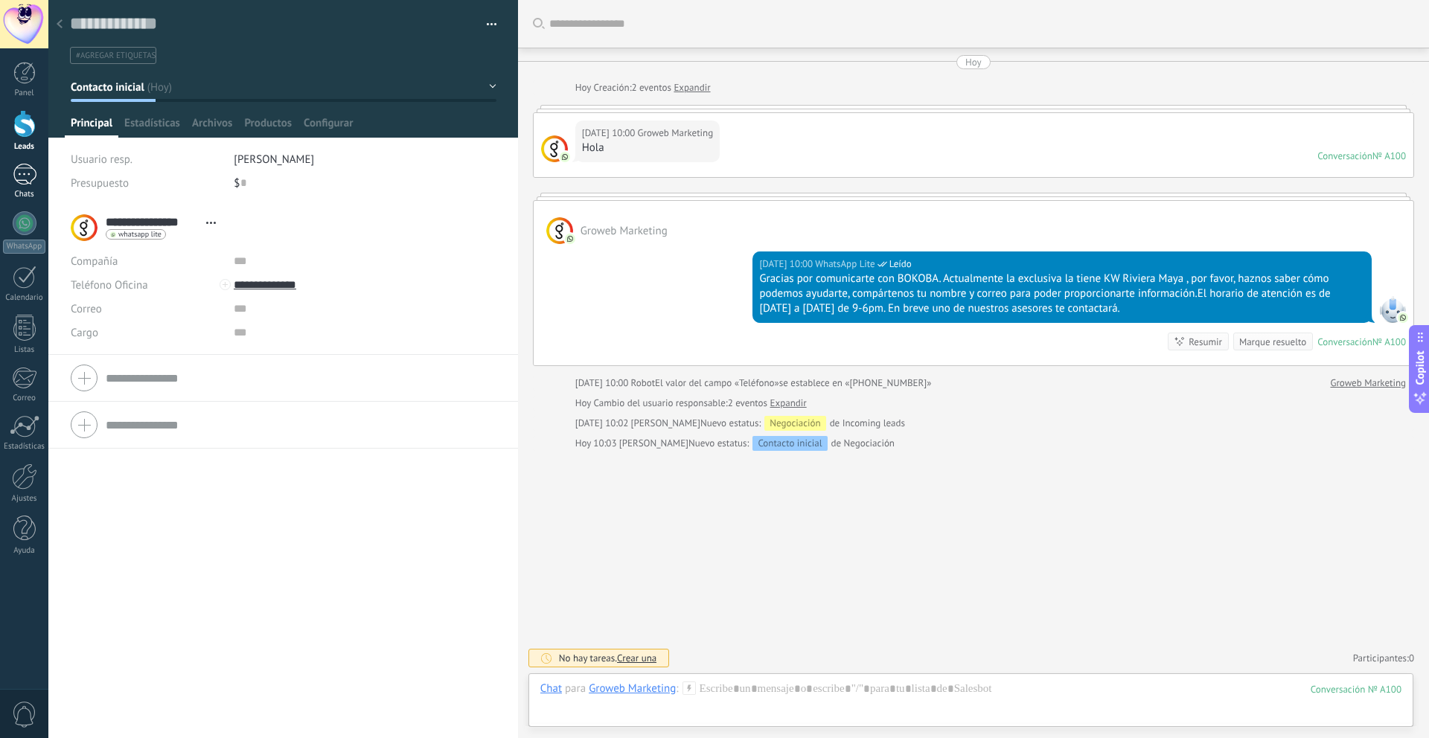
click at [18, 176] on div at bounding box center [25, 175] width 24 height 22
